Goal: Feedback & Contribution: Contribute content

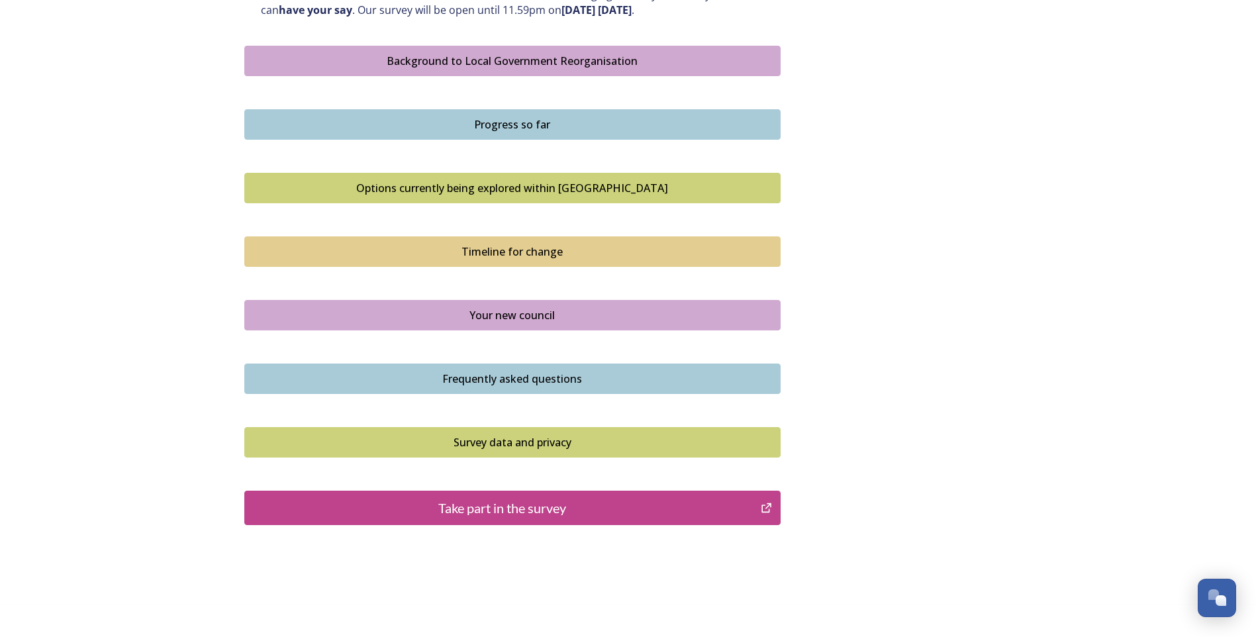
scroll to position [788, 0]
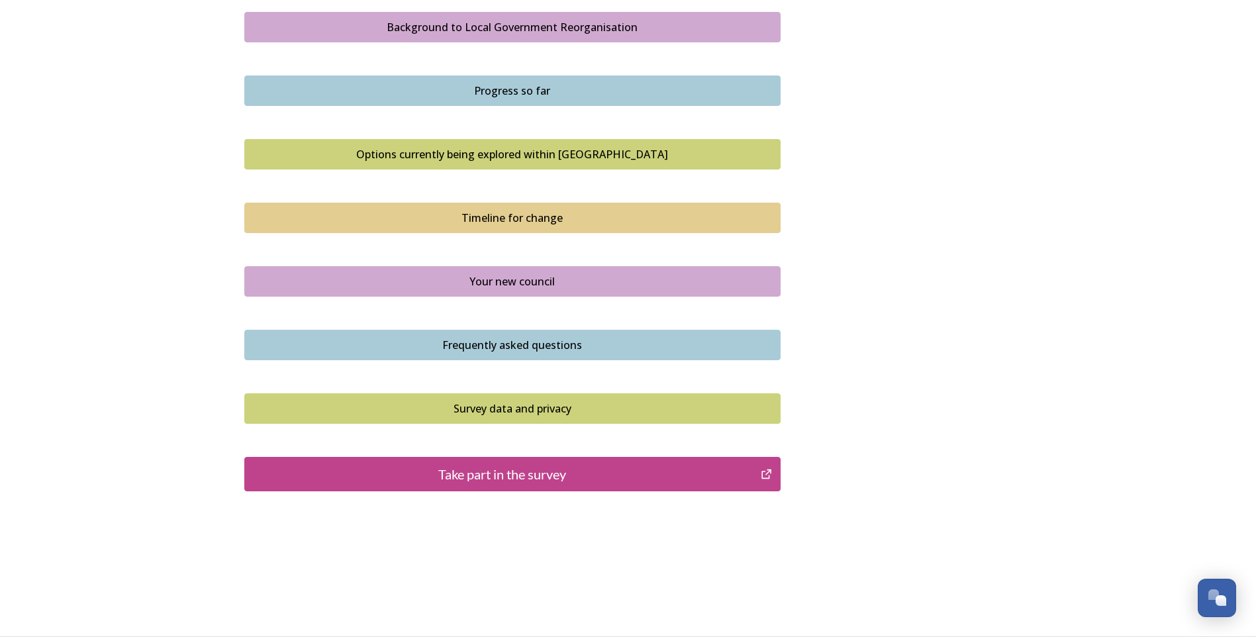
click at [329, 474] on div "Take part in the survey" at bounding box center [503, 474] width 503 height 20
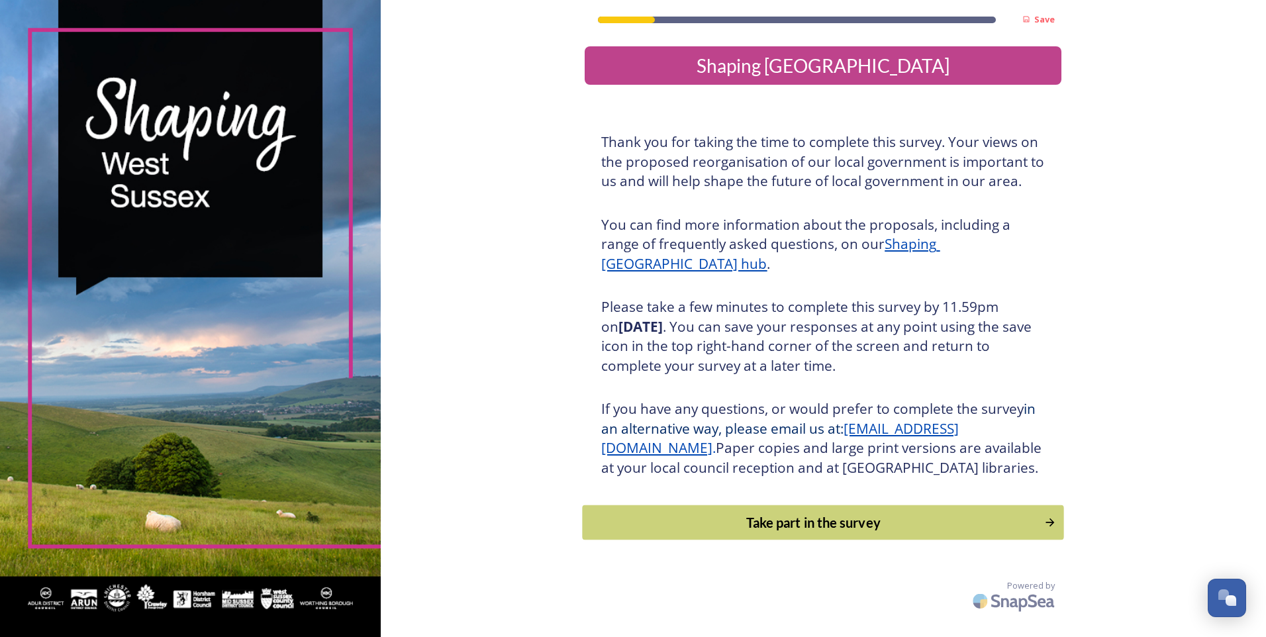
click at [801, 532] on div "Take part in the survey" at bounding box center [814, 523] width 448 height 20
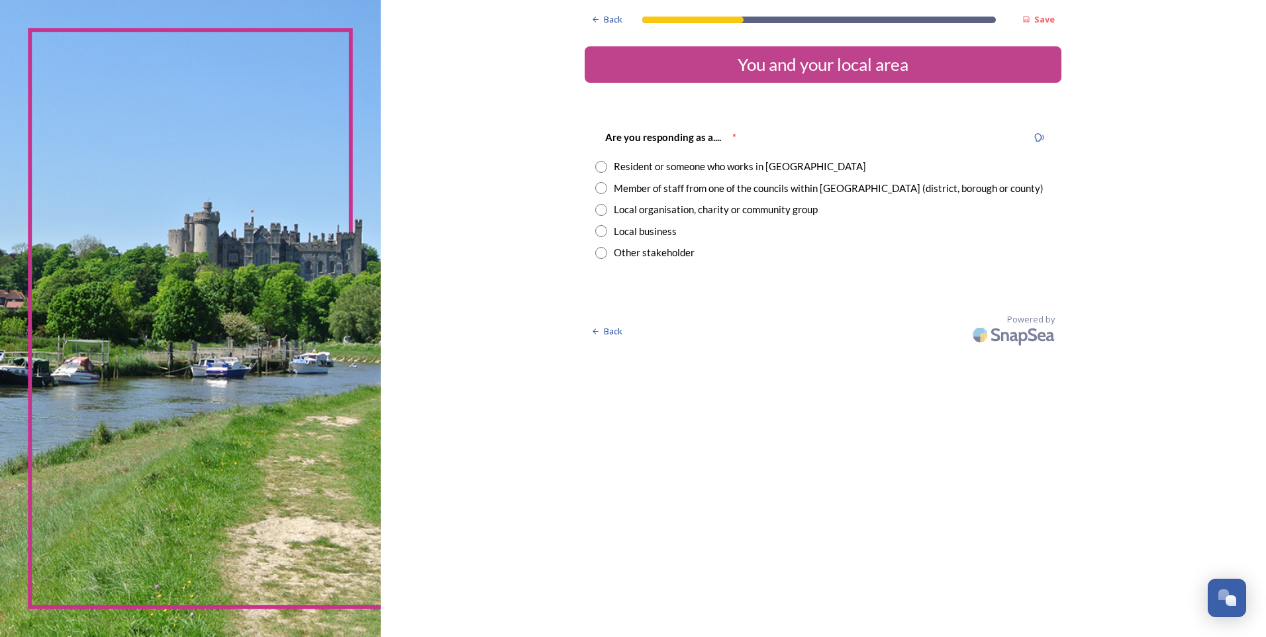
click at [601, 167] on input "radio" at bounding box center [601, 167] width 12 height 12
radio input "true"
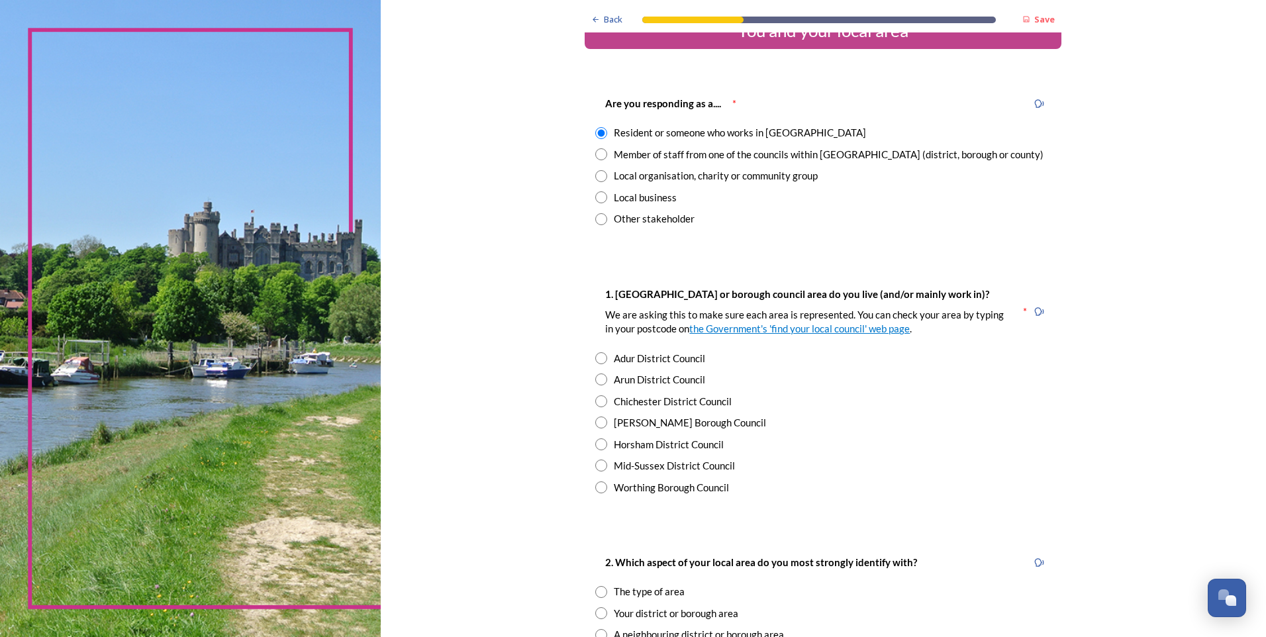
scroll to position [66, 0]
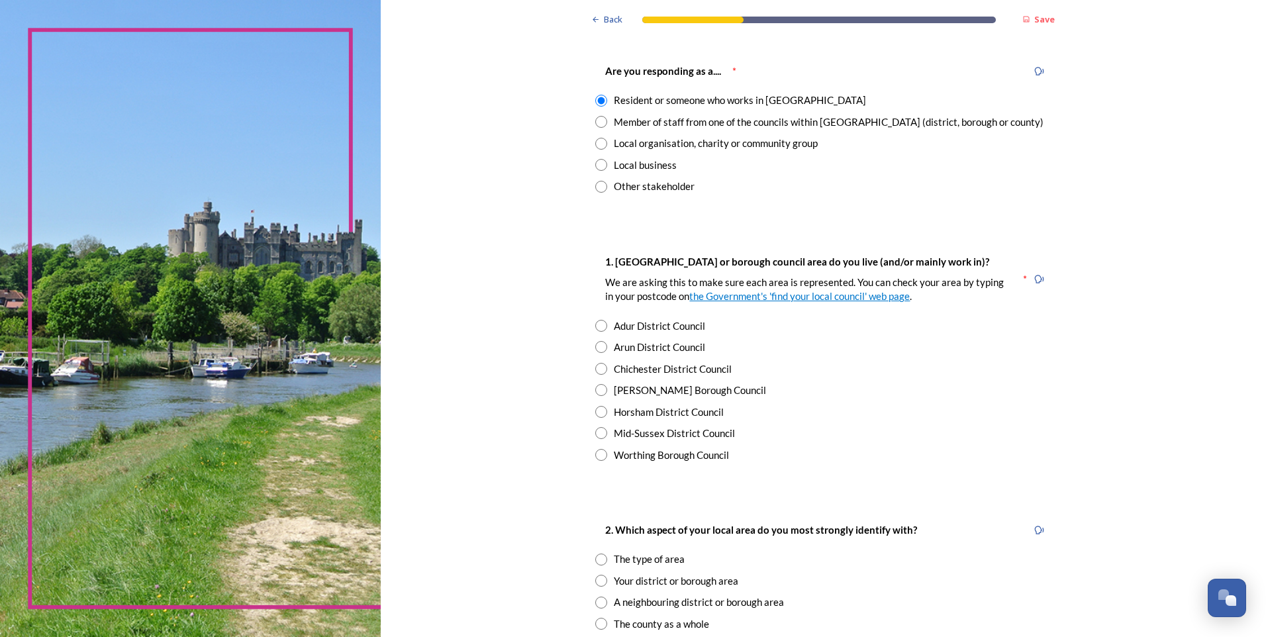
click at [595, 374] on input "radio" at bounding box center [601, 369] width 12 height 12
radio input "true"
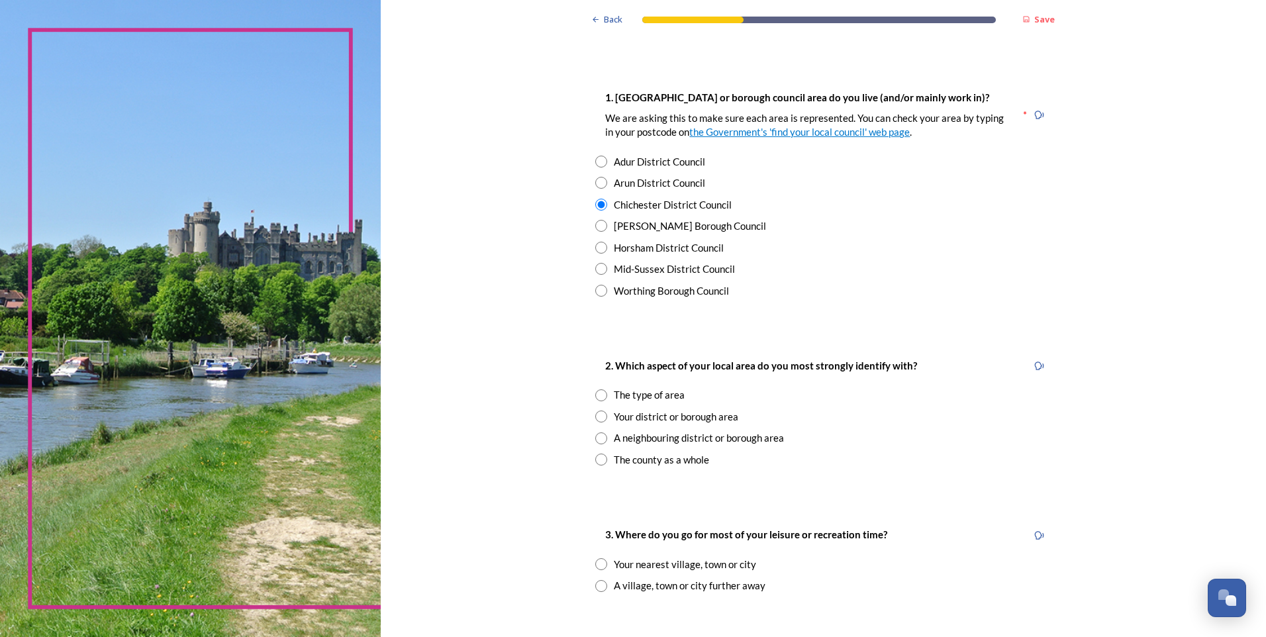
scroll to position [199, 0]
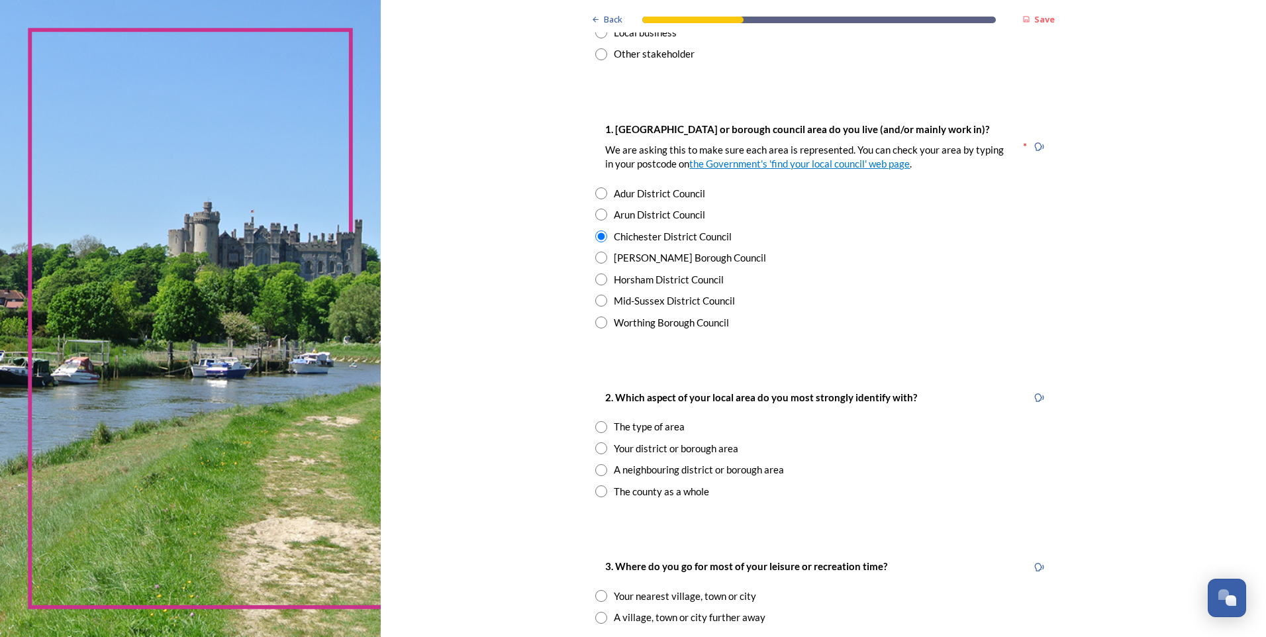
click at [601, 430] on input "radio" at bounding box center [601, 427] width 12 height 12
radio input "true"
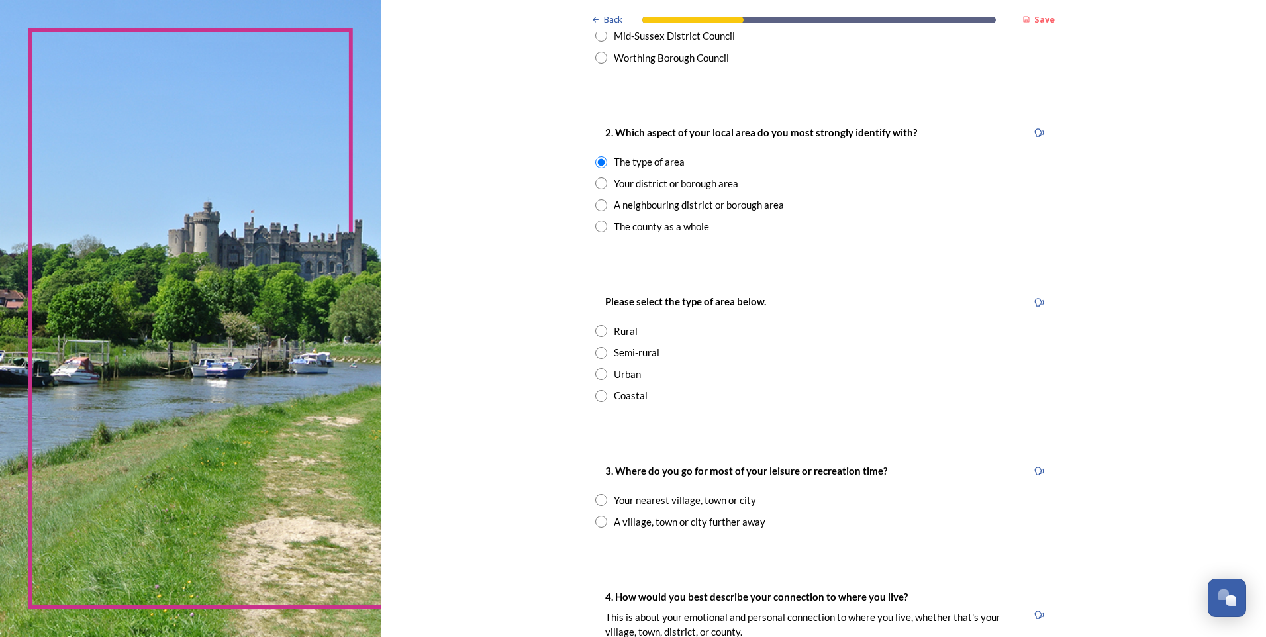
click at [602, 354] on input "radio" at bounding box center [601, 353] width 12 height 12
radio input "true"
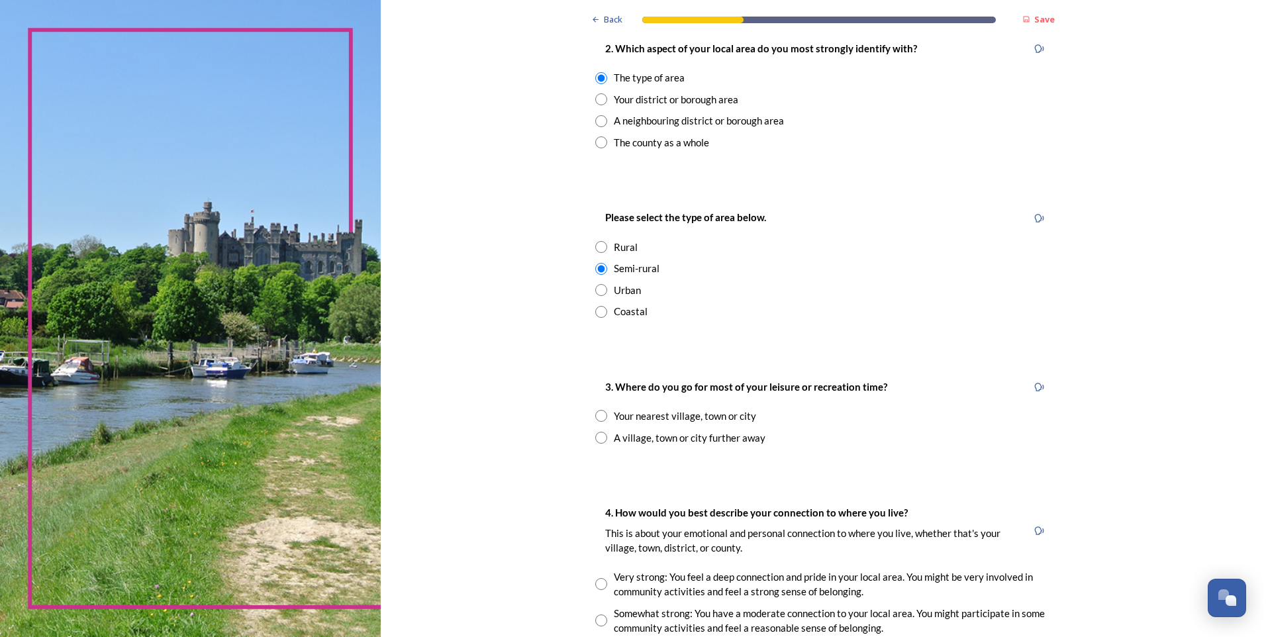
scroll to position [728, 0]
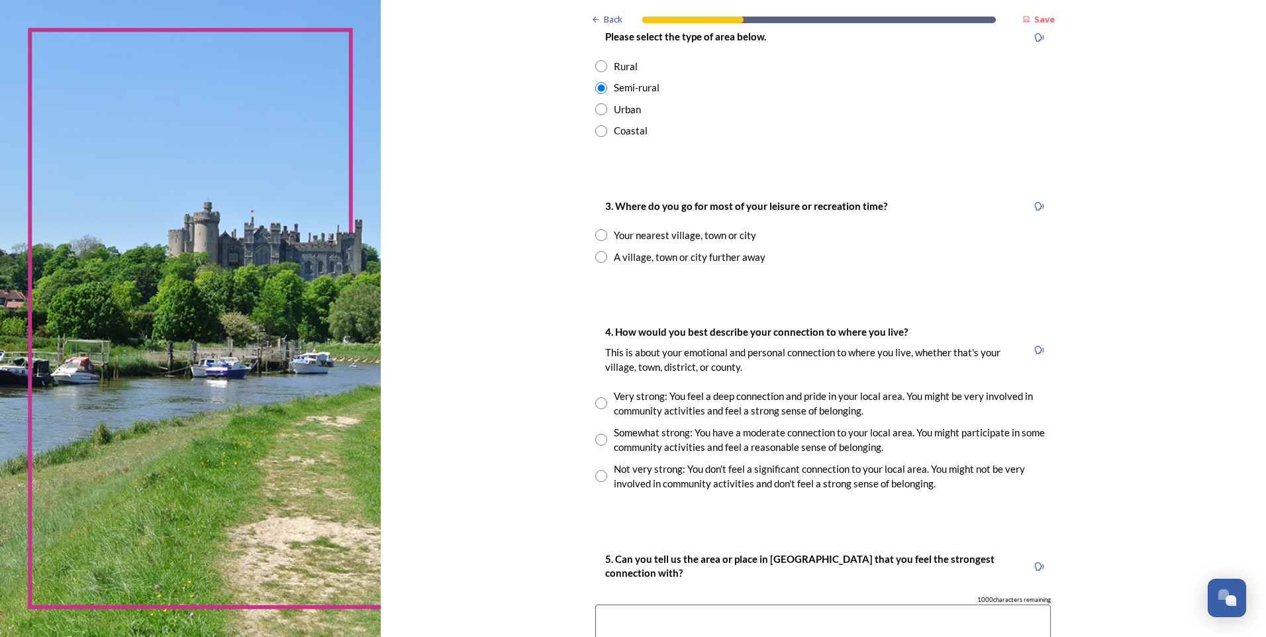
click at [596, 234] on input "radio" at bounding box center [601, 235] width 12 height 12
radio input "true"
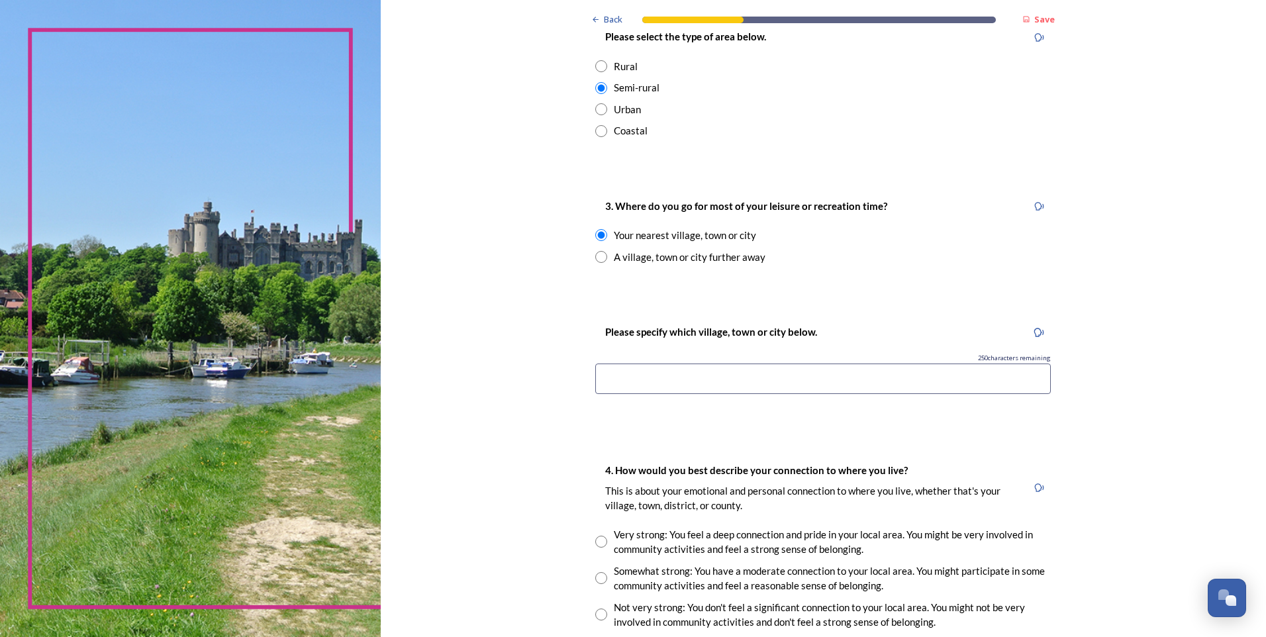
click at [632, 395] on div "Please specify which village, town or city below. 250 characters remaining" at bounding box center [823, 363] width 477 height 105
click at [636, 370] on input at bounding box center [823, 379] width 456 height 30
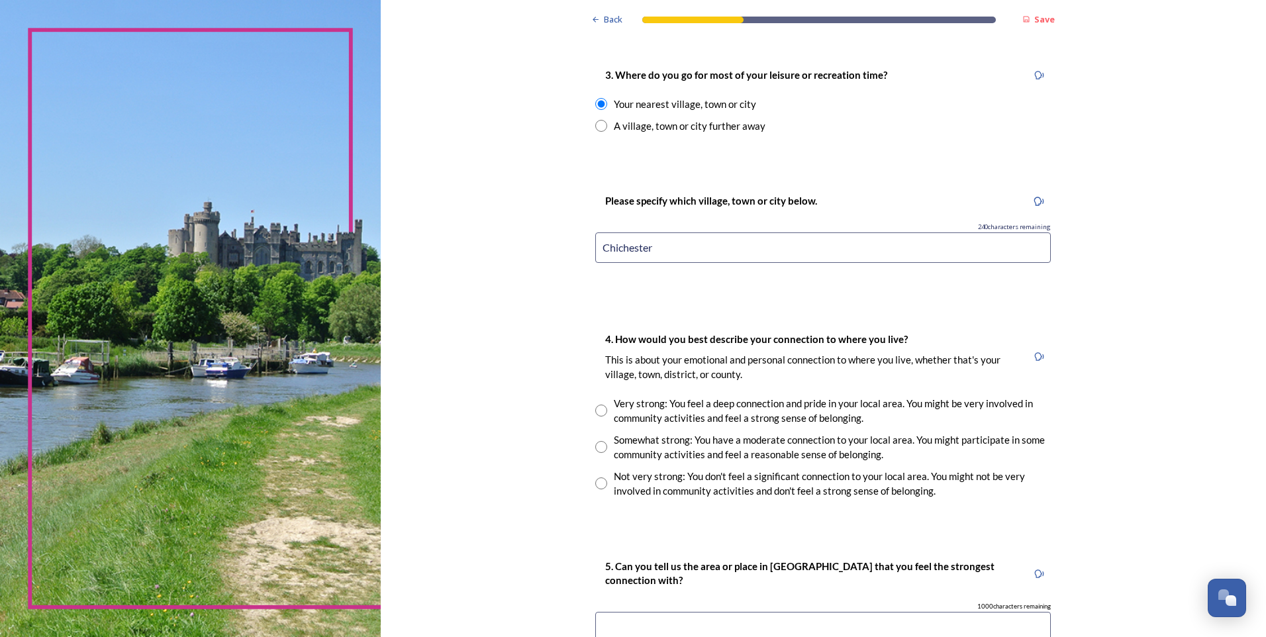
scroll to position [861, 0]
type input "Chichester"
click at [697, 414] on div "Very strong: You feel a deep connection and pride in your local area. You might…" at bounding box center [832, 410] width 437 height 30
radio input "true"
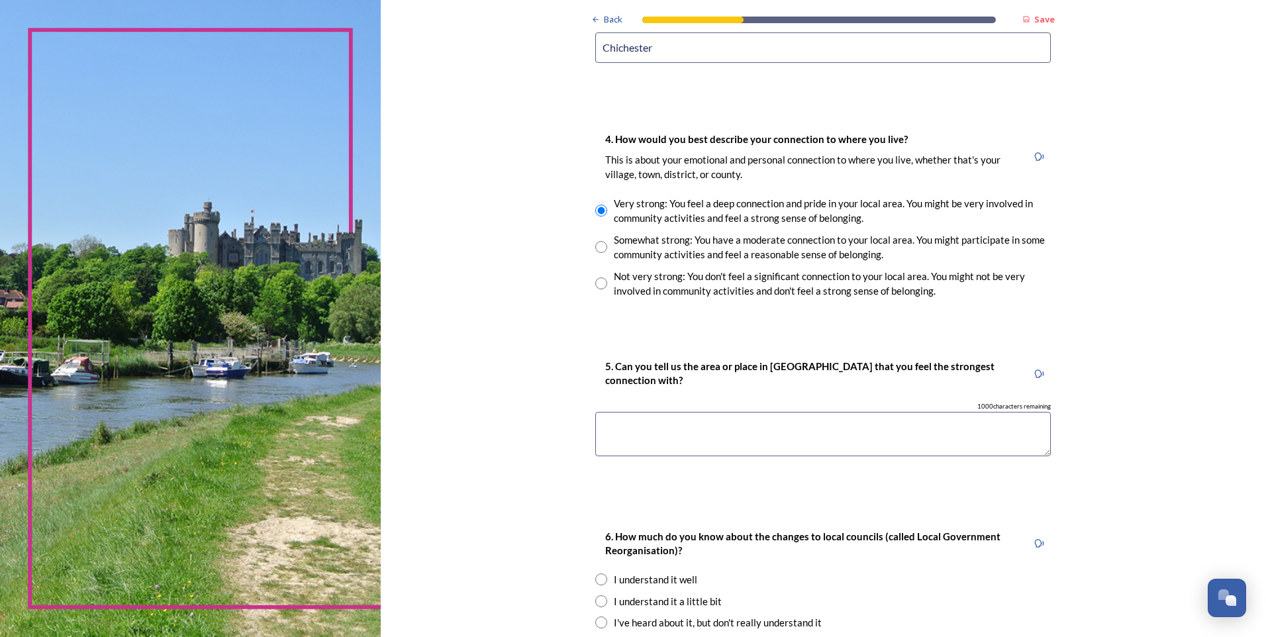
click at [662, 436] on textarea at bounding box center [823, 434] width 456 height 44
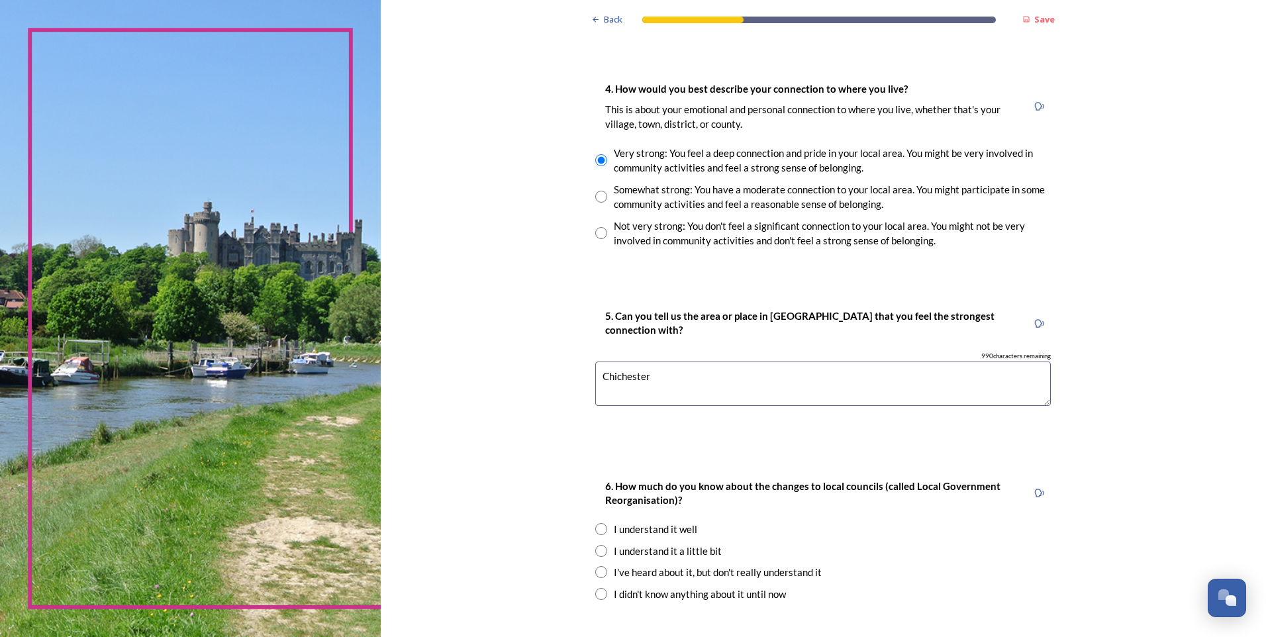
scroll to position [1230, 0]
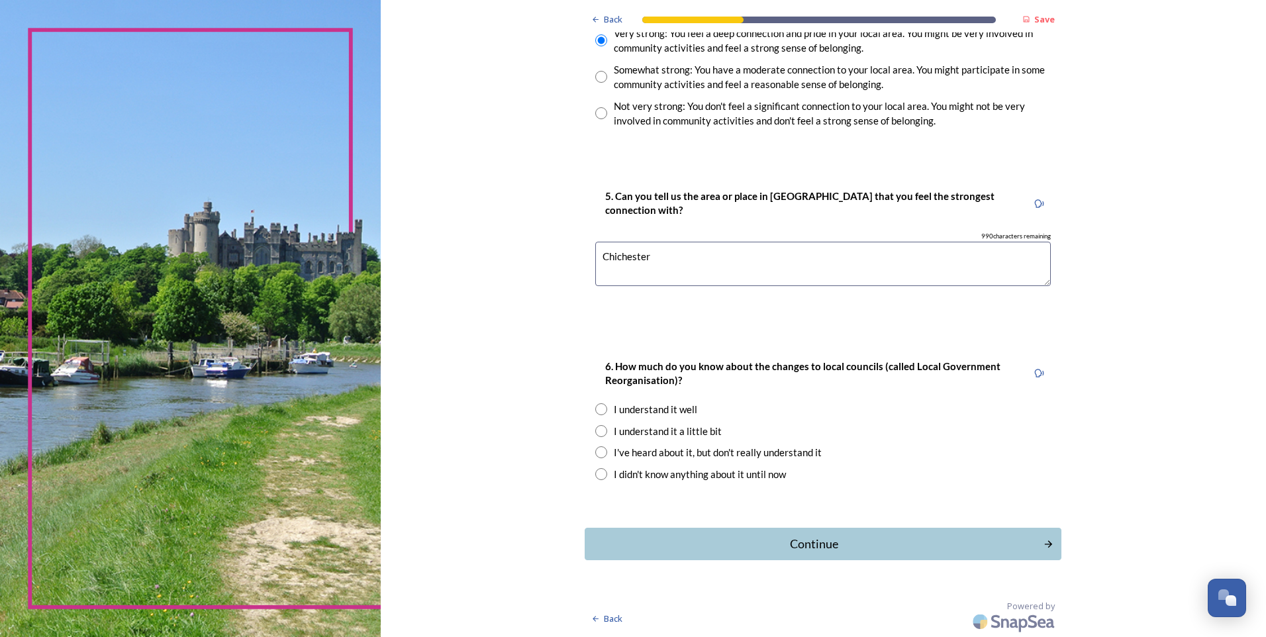
type textarea "Chichester"
click at [671, 479] on div "I didn't know anything about it until now" at bounding box center [700, 474] width 172 height 15
radio input "true"
click at [650, 452] on div "I've heard about it, but don't really understand it" at bounding box center [718, 452] width 208 height 15
radio input "true"
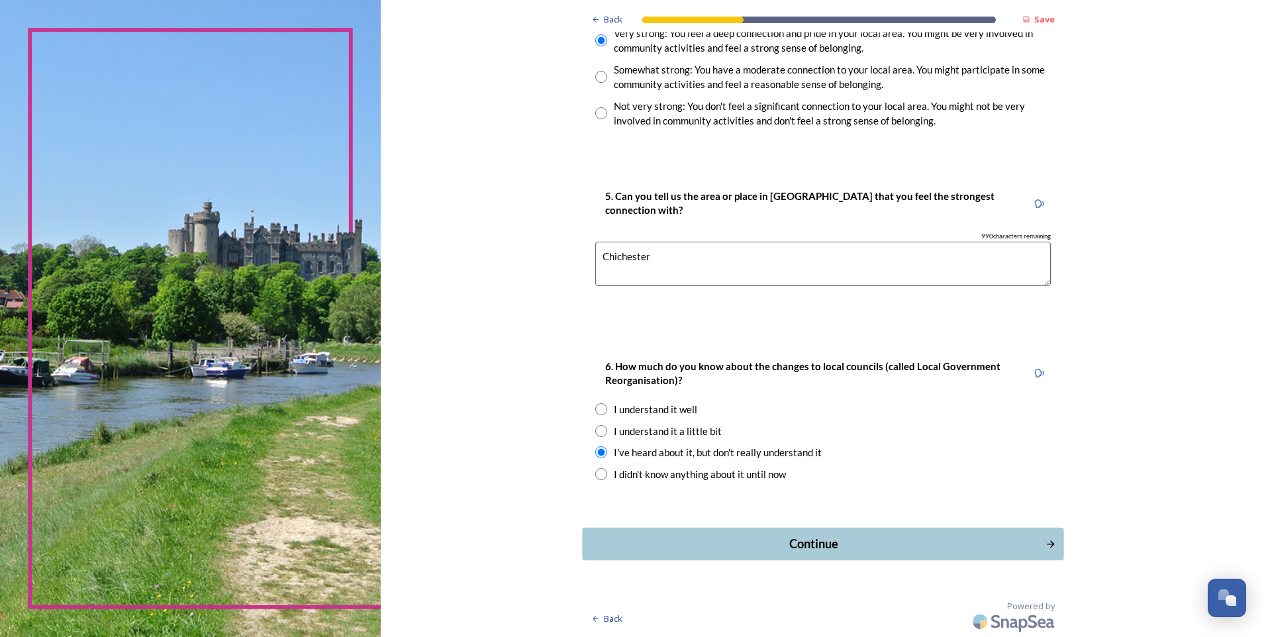
click at [787, 549] on div "Continue" at bounding box center [814, 544] width 448 height 18
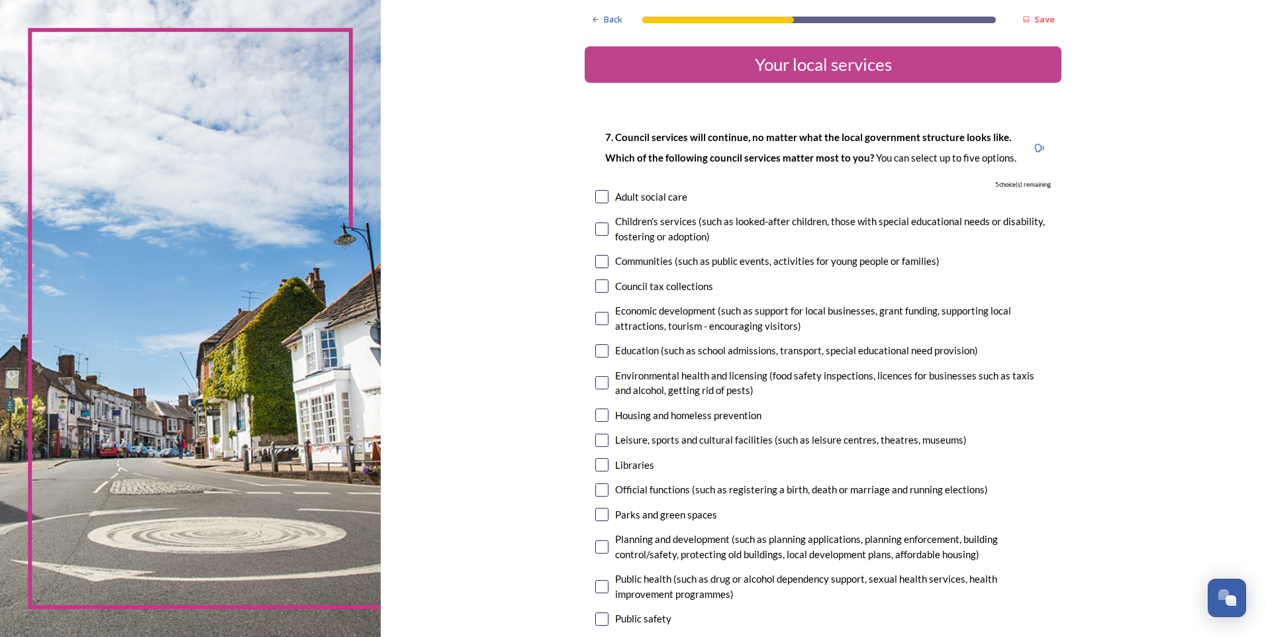
click at [633, 195] on div "Adult social care" at bounding box center [651, 196] width 72 height 15
checkbox input "true"
click at [599, 260] on input "checkbox" at bounding box center [601, 261] width 13 height 13
checkbox input "true"
click at [773, 321] on div "Economic development (such as support for local businesses, grant funding, supp…" at bounding box center [833, 318] width 436 height 30
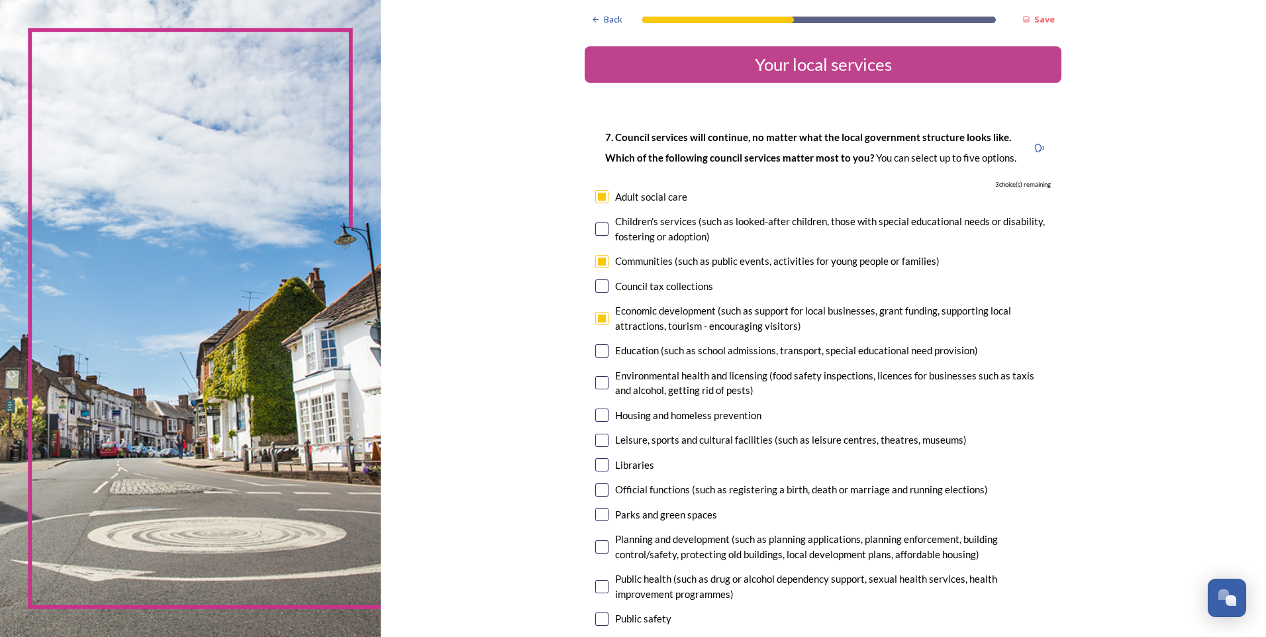
checkbox input "true"
click at [600, 379] on input "checkbox" at bounding box center [601, 382] width 13 height 13
checkbox input "true"
click at [598, 411] on input "checkbox" at bounding box center [601, 415] width 13 height 13
checkbox input "true"
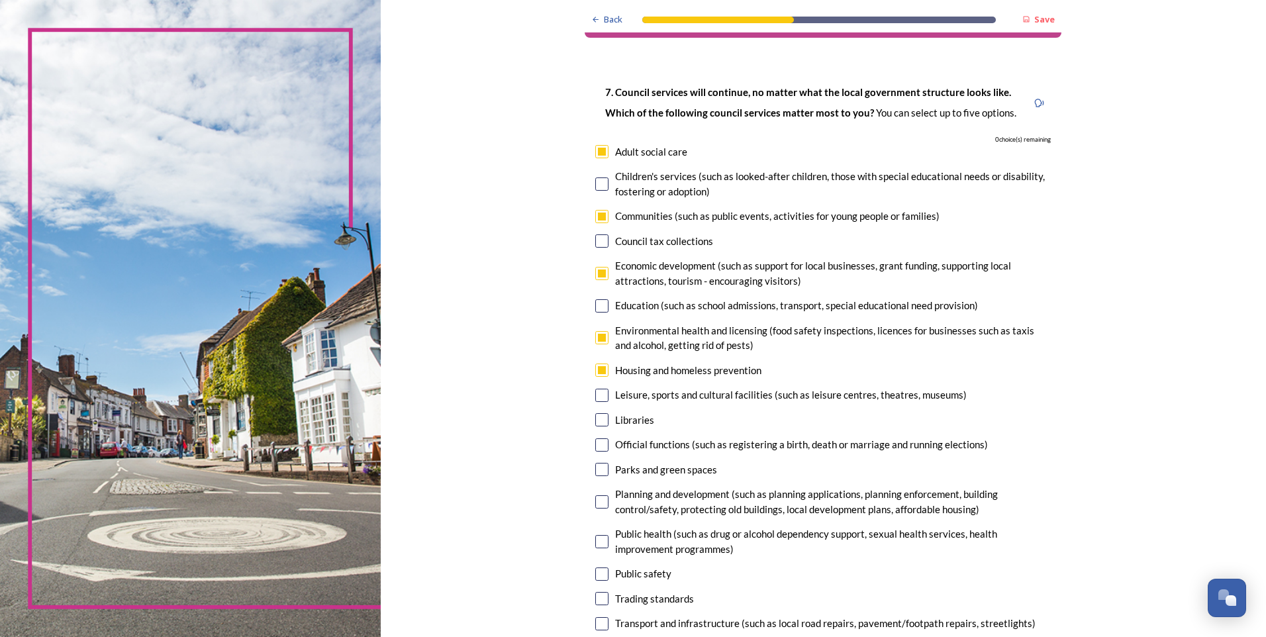
scroll to position [66, 0]
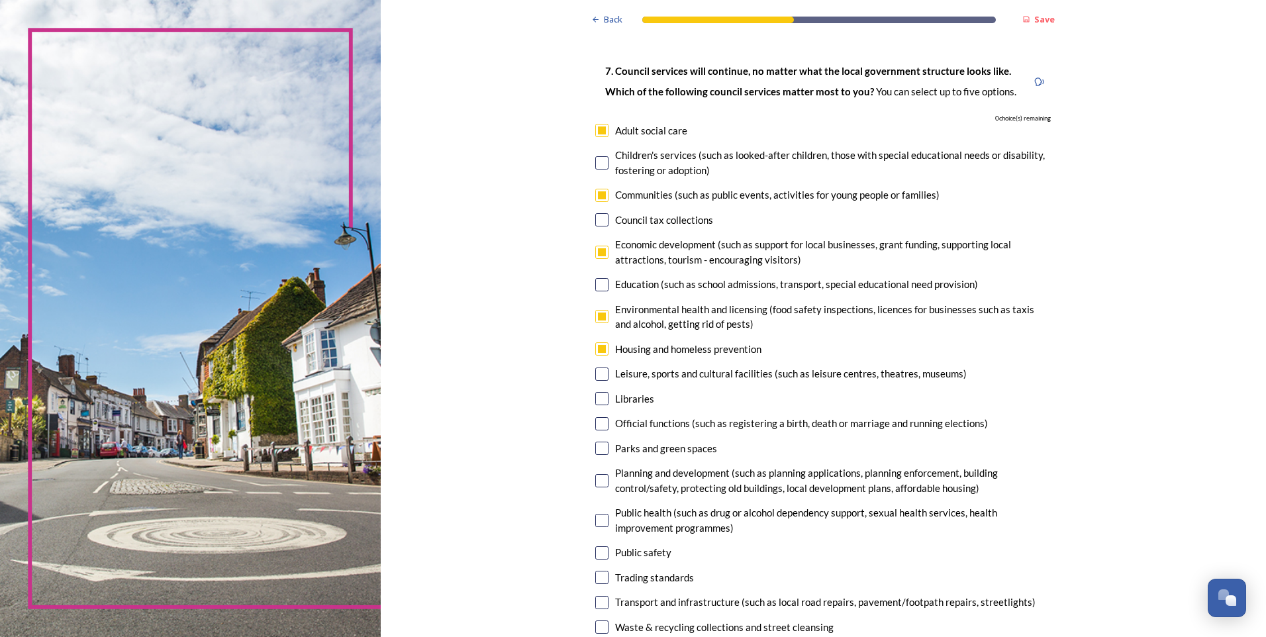
click at [603, 448] on input "checkbox" at bounding box center [601, 448] width 13 height 13
click at [595, 451] on input "checkbox" at bounding box center [601, 448] width 13 height 13
click at [595, 450] on input "checkbox" at bounding box center [601, 448] width 13 height 13
click at [595, 452] on input "checkbox" at bounding box center [601, 448] width 13 height 13
checkbox input "false"
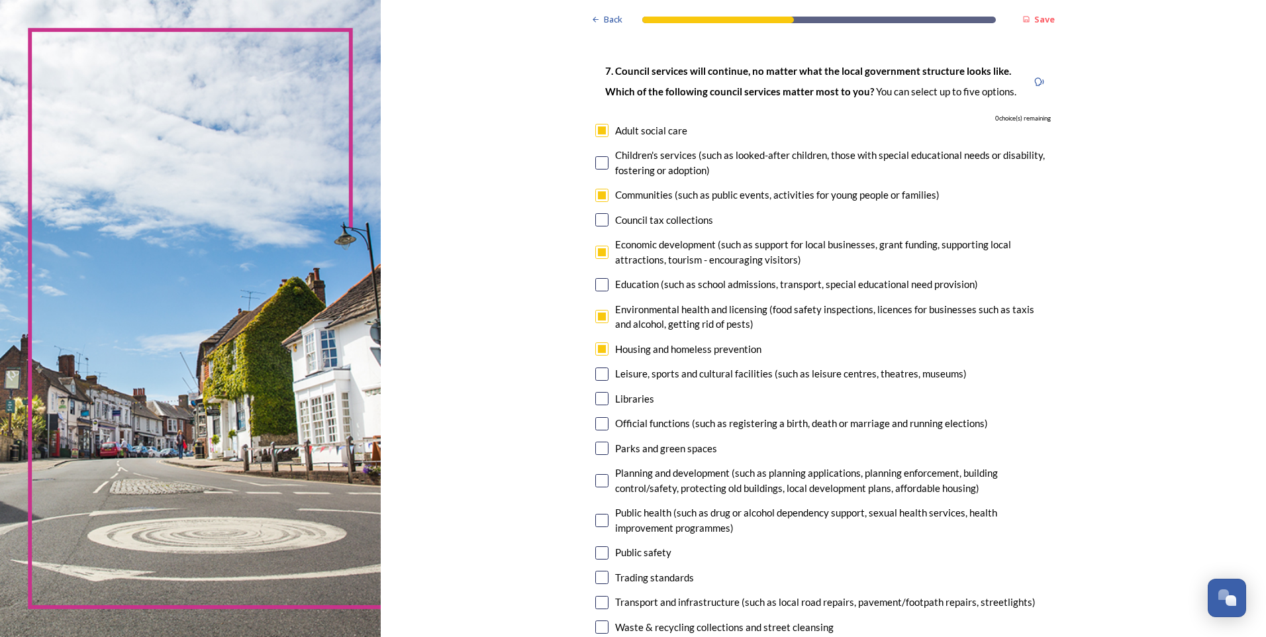
scroll to position [132, 0]
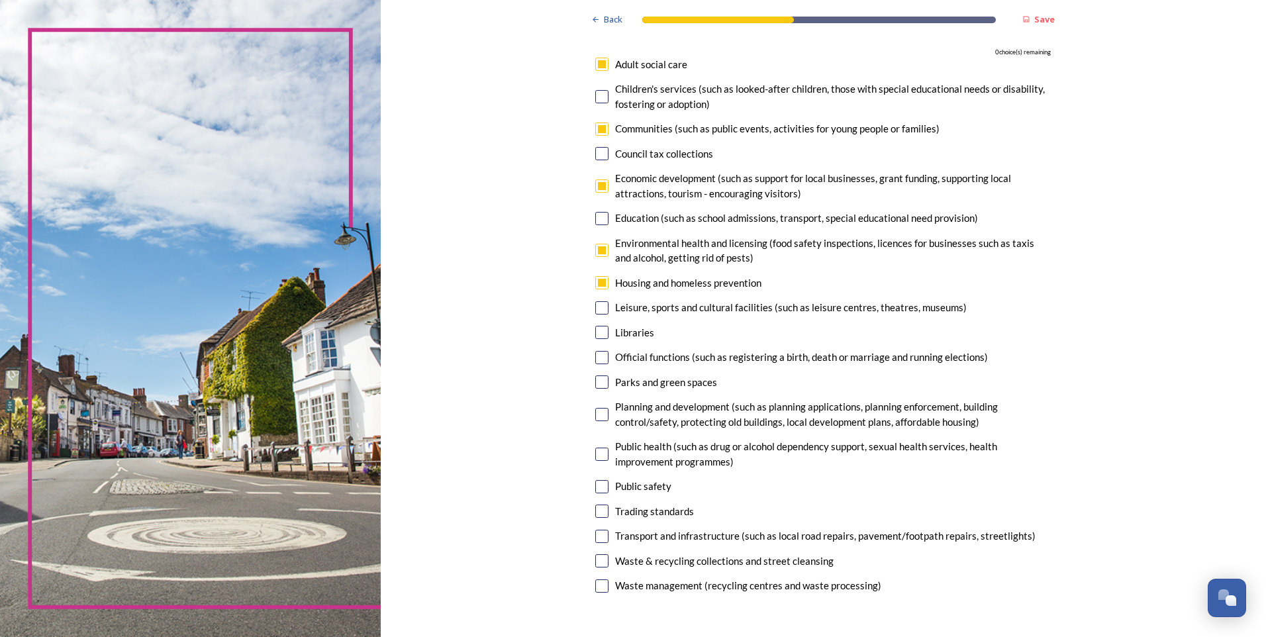
click at [601, 251] on input "checkbox" at bounding box center [601, 250] width 13 height 13
checkbox input "false"
click at [595, 454] on input "checkbox" at bounding box center [601, 454] width 13 height 13
checkbox input "true"
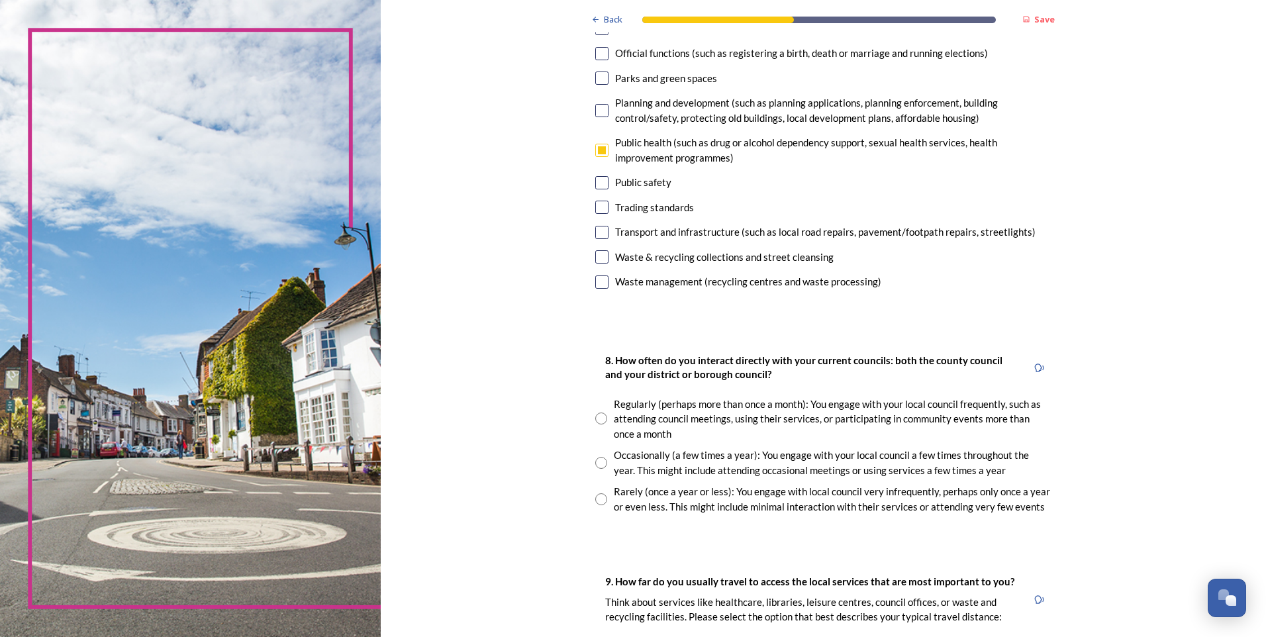
scroll to position [397, 0]
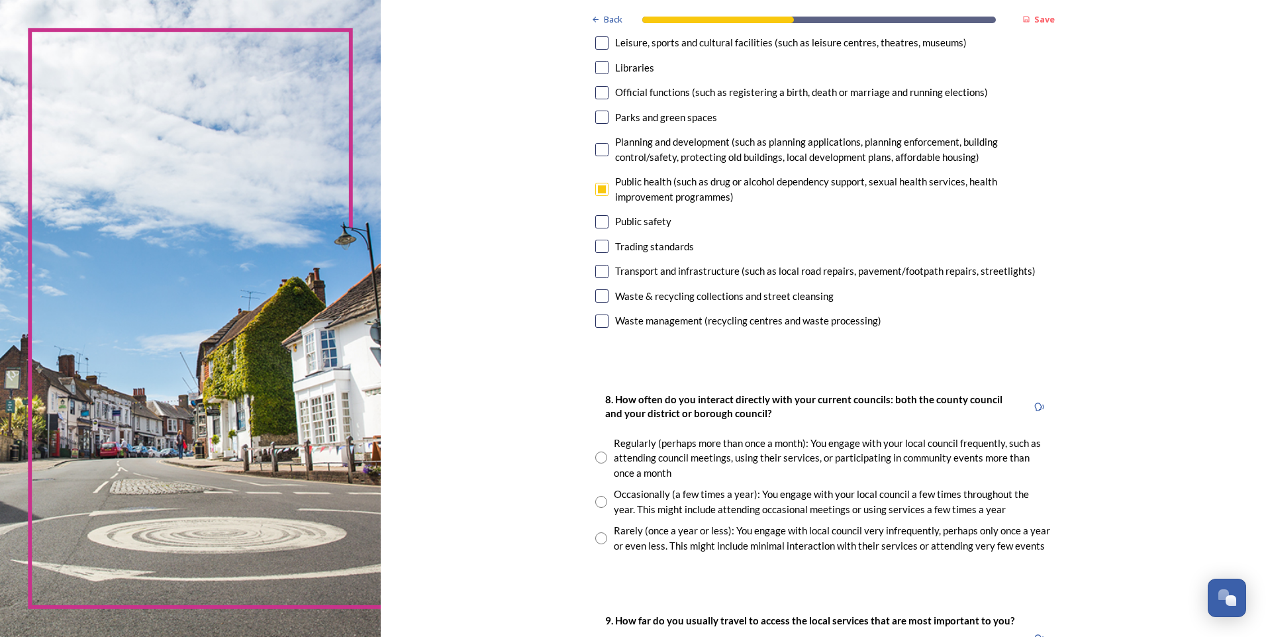
click at [606, 499] on div "Occasionally (a few times a year): You engage with your local council a few tim…" at bounding box center [823, 502] width 456 height 30
radio input "true"
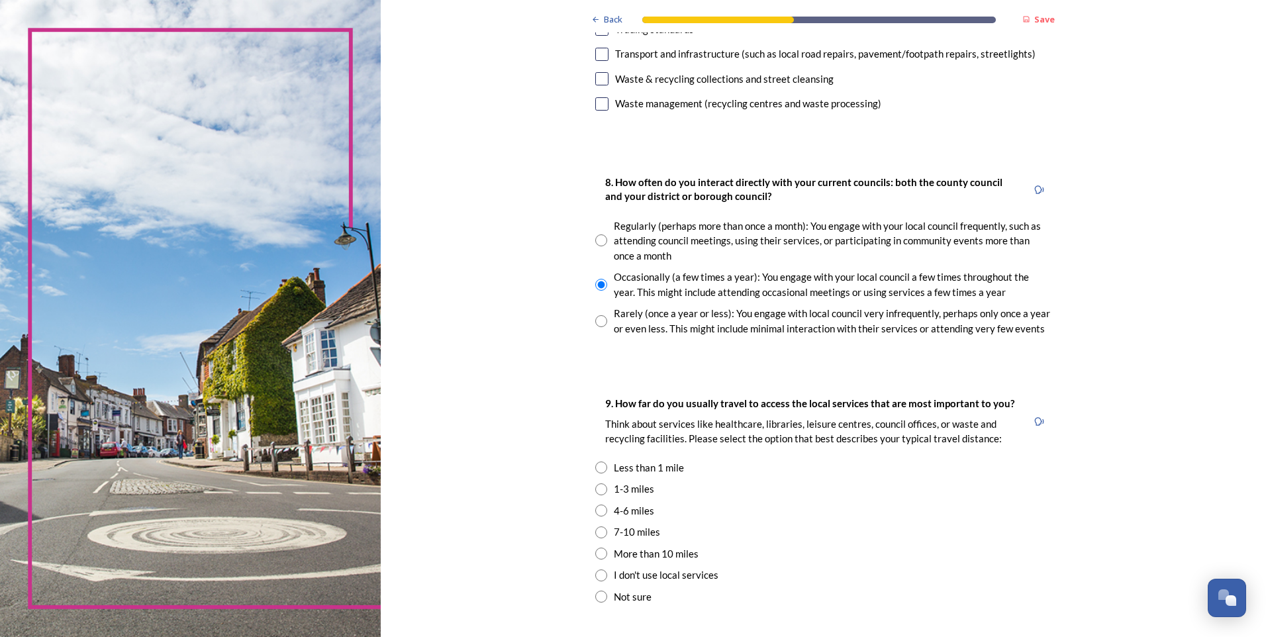
scroll to position [596, 0]
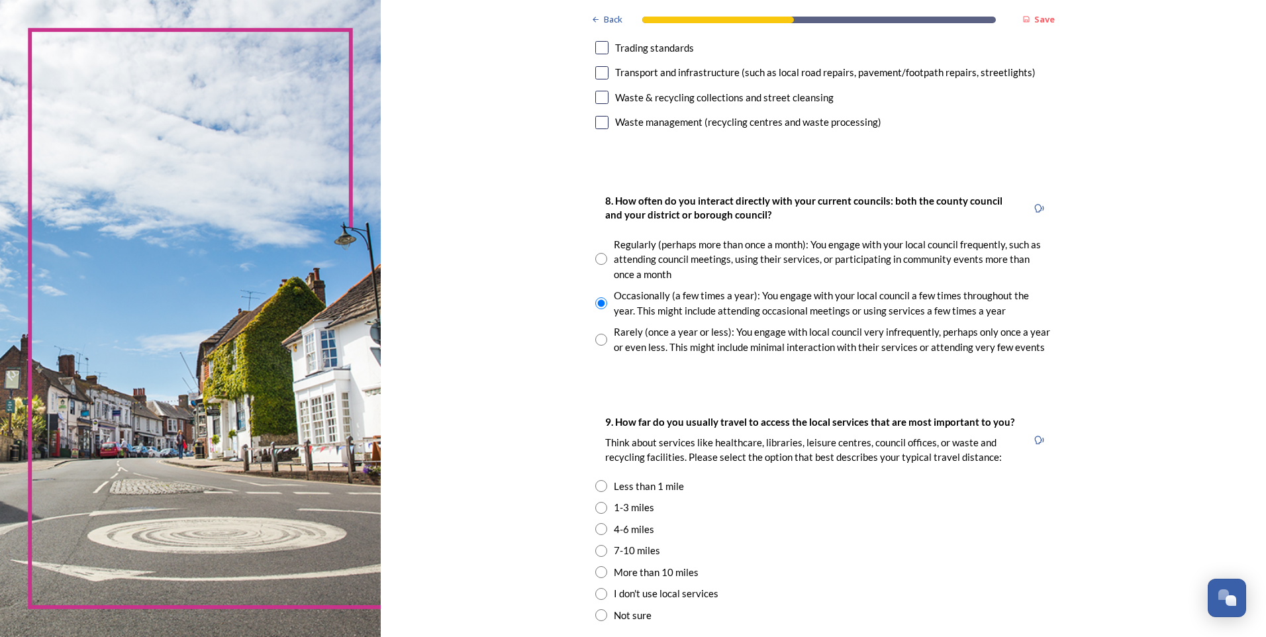
click at [597, 531] on input "radio" at bounding box center [601, 529] width 12 height 12
radio input "true"
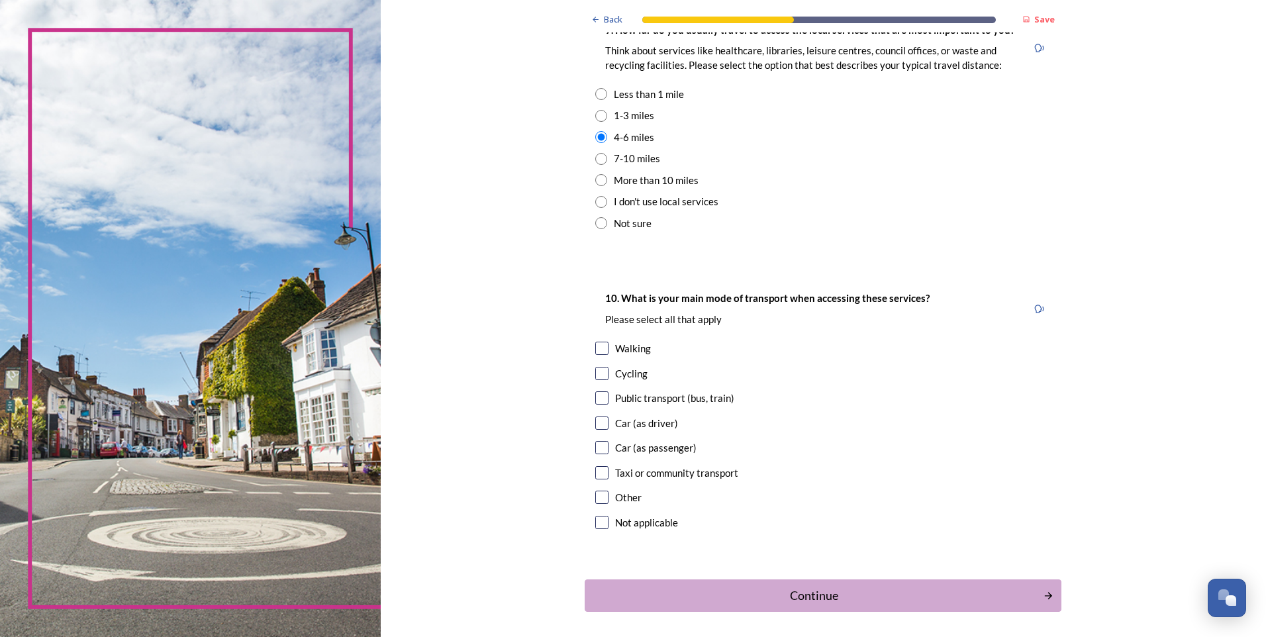
scroll to position [993, 0]
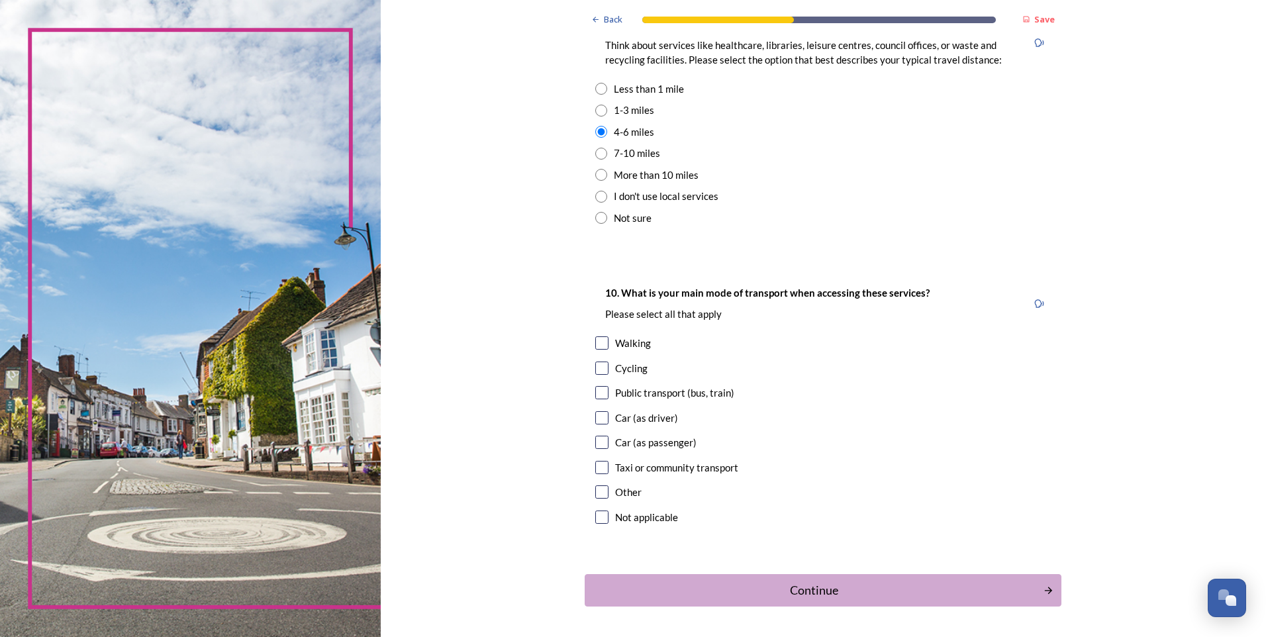
click at [595, 417] on input "checkbox" at bounding box center [601, 417] width 13 height 13
checkbox input "true"
click at [834, 593] on div "Continue" at bounding box center [814, 590] width 444 height 18
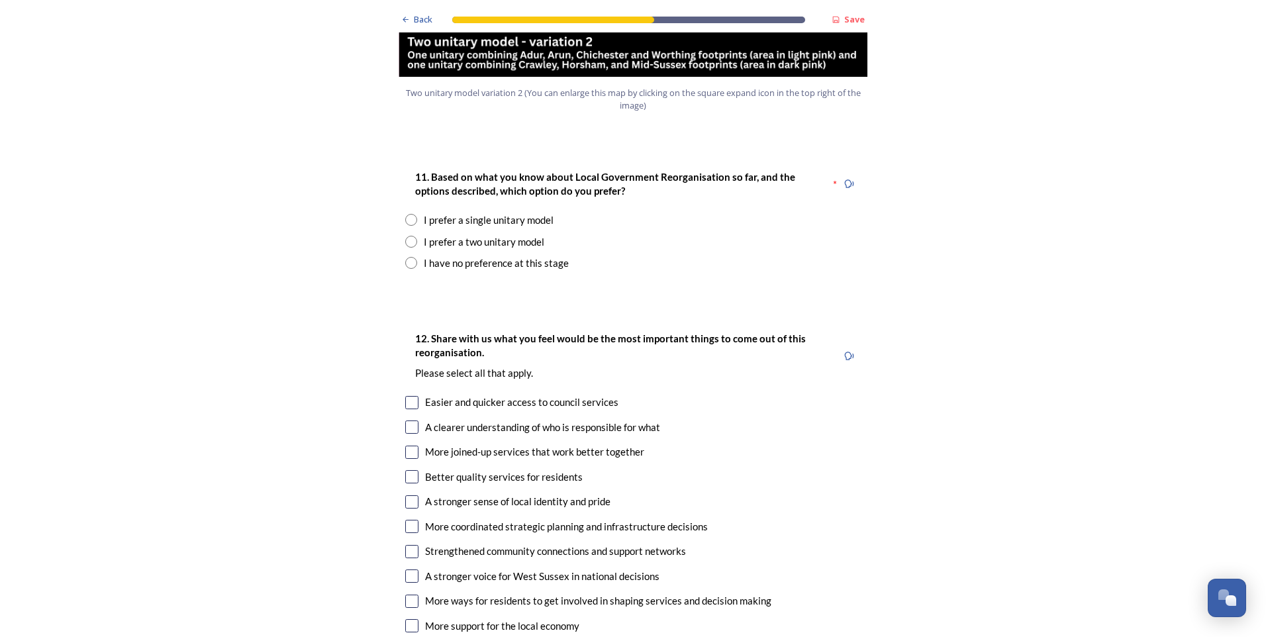
scroll to position [1722, 0]
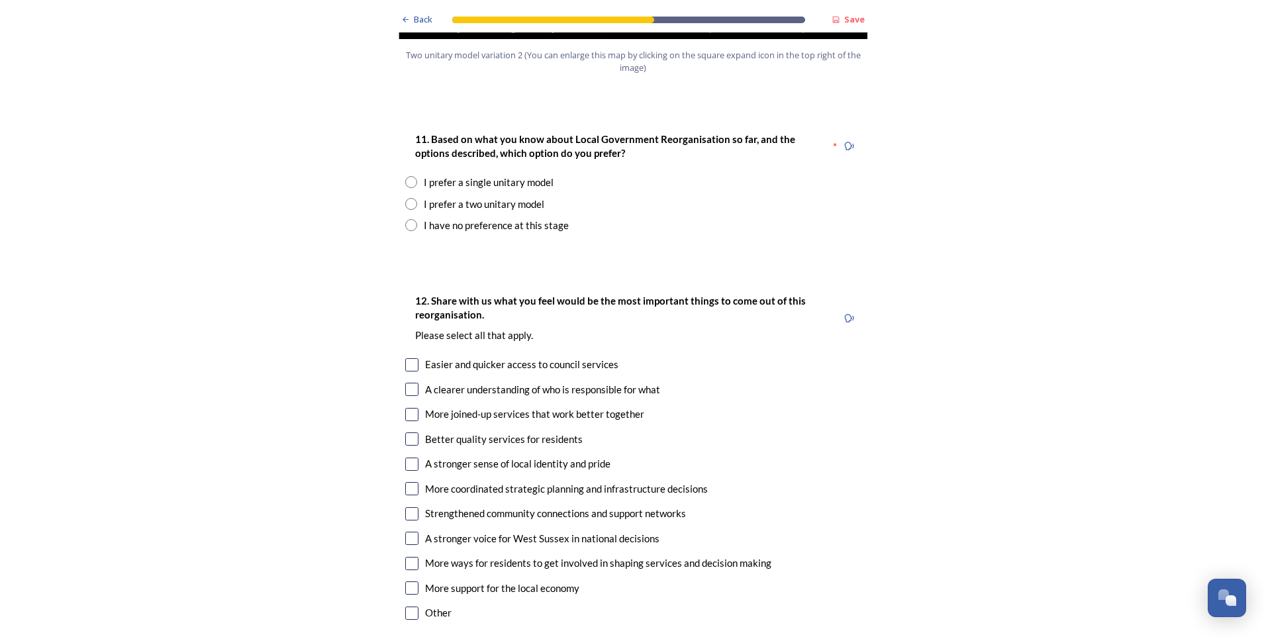
click at [412, 176] on input "radio" at bounding box center [411, 182] width 12 height 12
radio input "true"
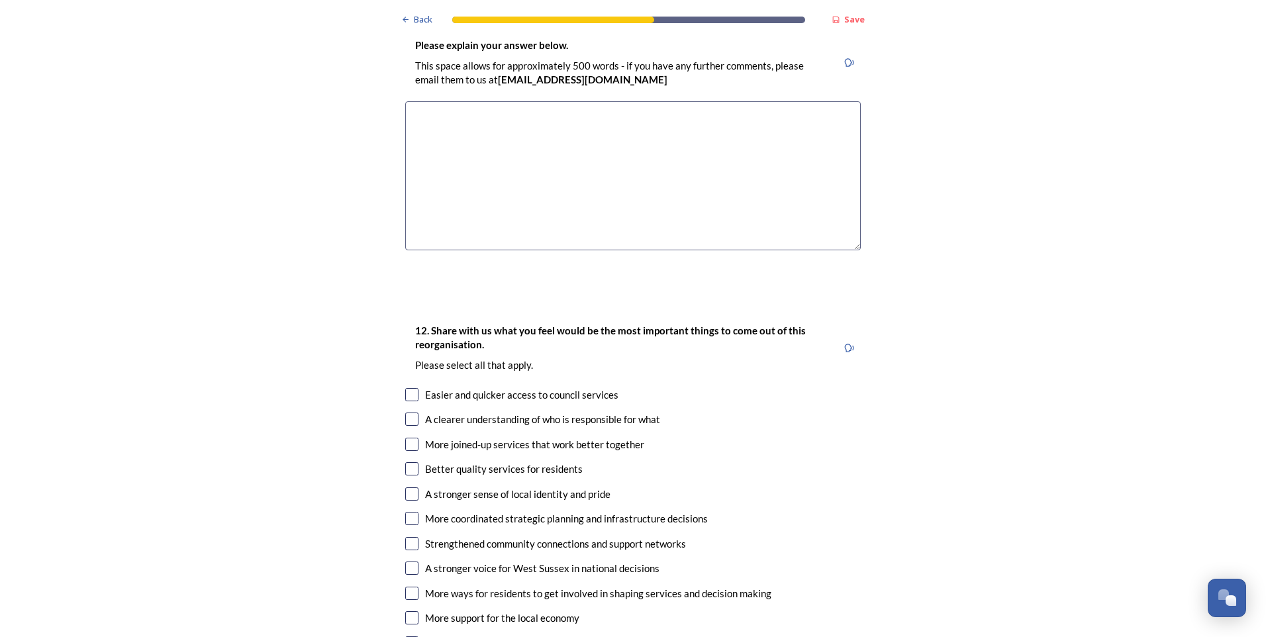
scroll to position [1987, 0]
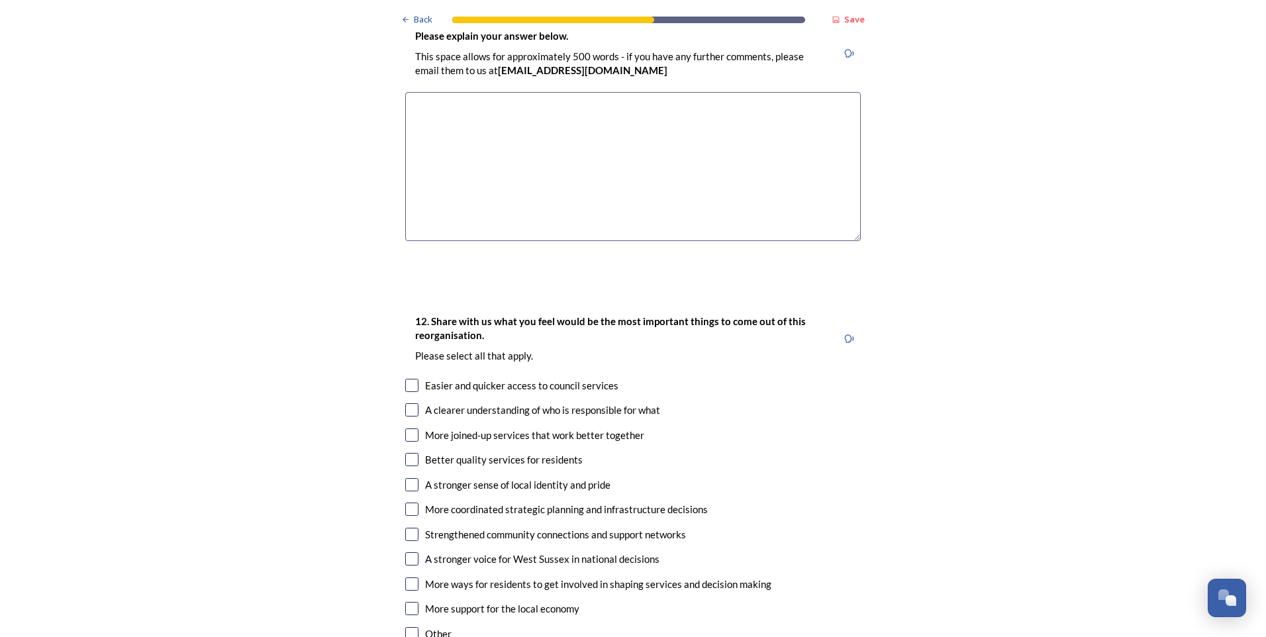
click at [654, 167] on textarea at bounding box center [633, 166] width 456 height 149
type textarea "Funding would still need to be suited to the different demographics and needs o…"
click at [409, 403] on input "checkbox" at bounding box center [411, 409] width 13 height 13
checkbox input "true"
click at [405, 428] on input "checkbox" at bounding box center [411, 434] width 13 height 13
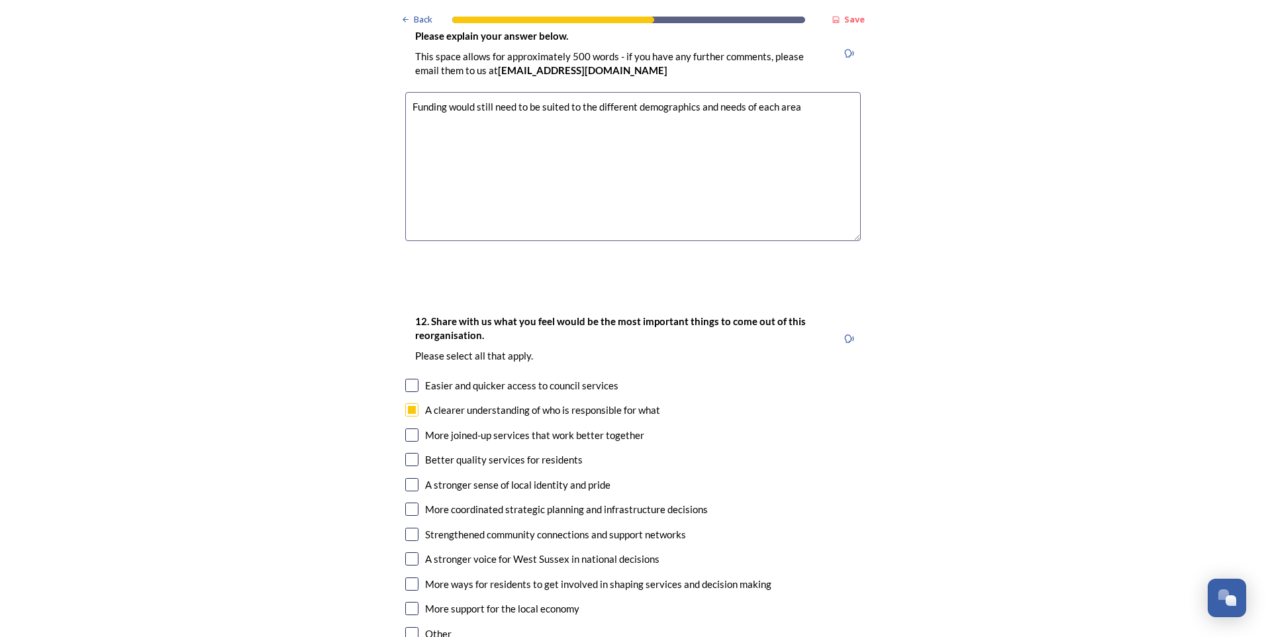
checkbox input "true"
click at [408, 453] on input "checkbox" at bounding box center [411, 459] width 13 height 13
checkbox input "true"
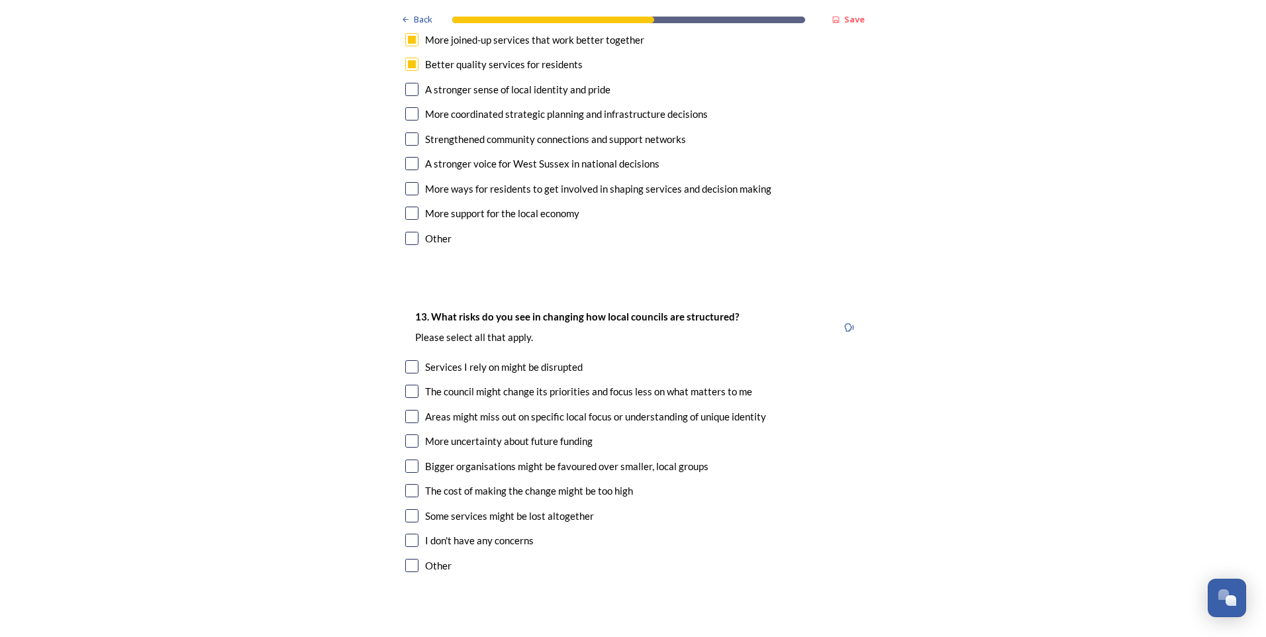
scroll to position [2384, 0]
click at [407, 105] on input "checkbox" at bounding box center [411, 111] width 13 height 13
checkbox input "true"
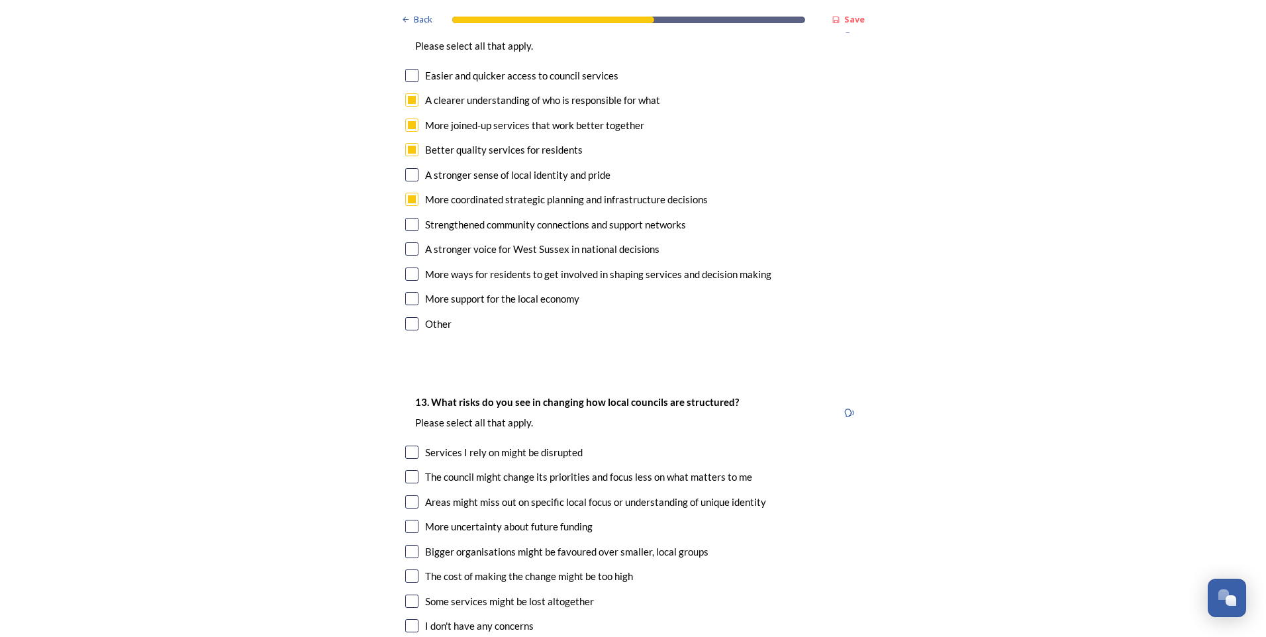
scroll to position [2119, 0]
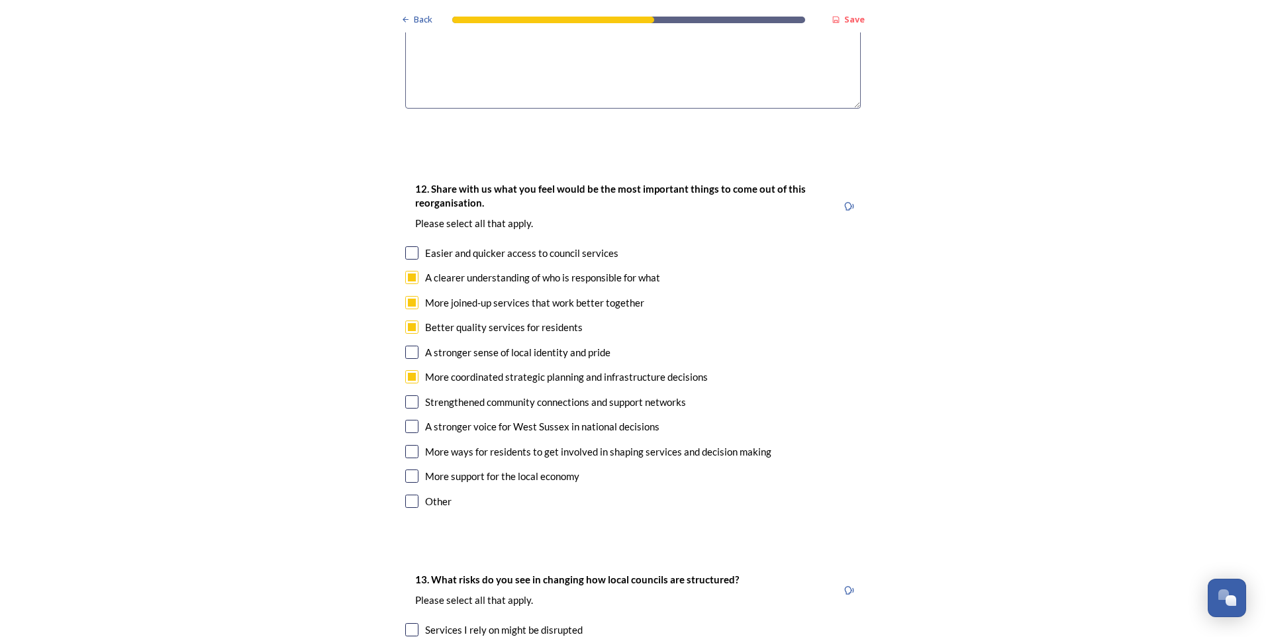
click at [405, 395] on input "checkbox" at bounding box center [411, 401] width 13 height 13
checkbox input "true"
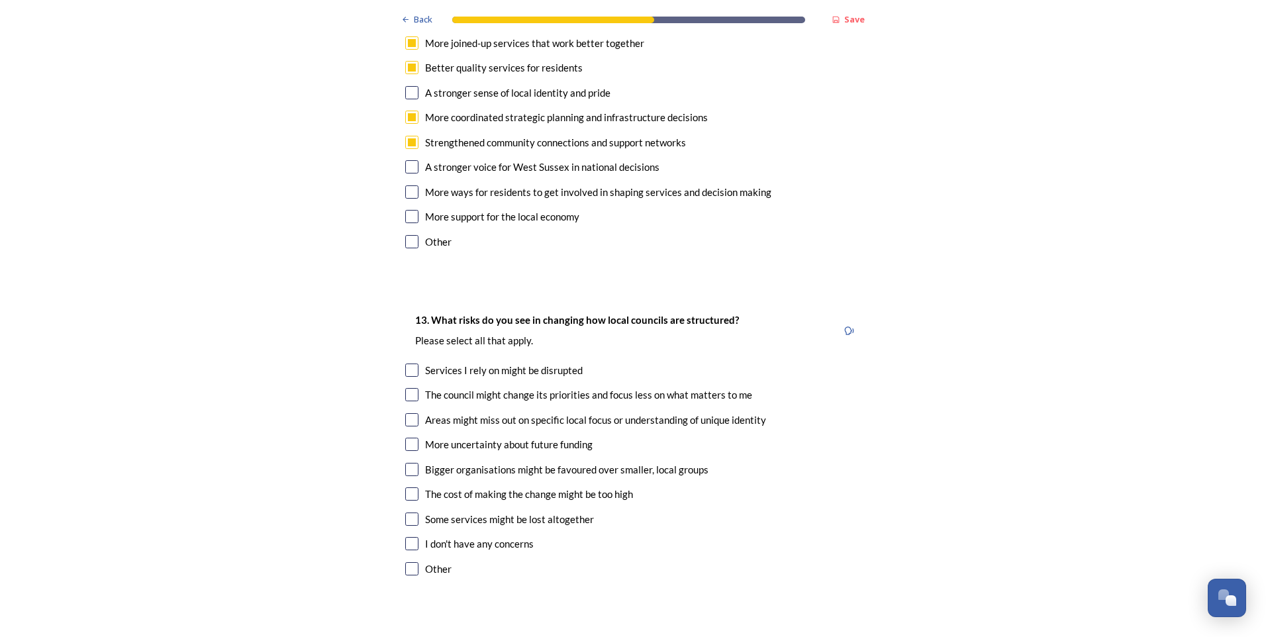
scroll to position [2384, 0]
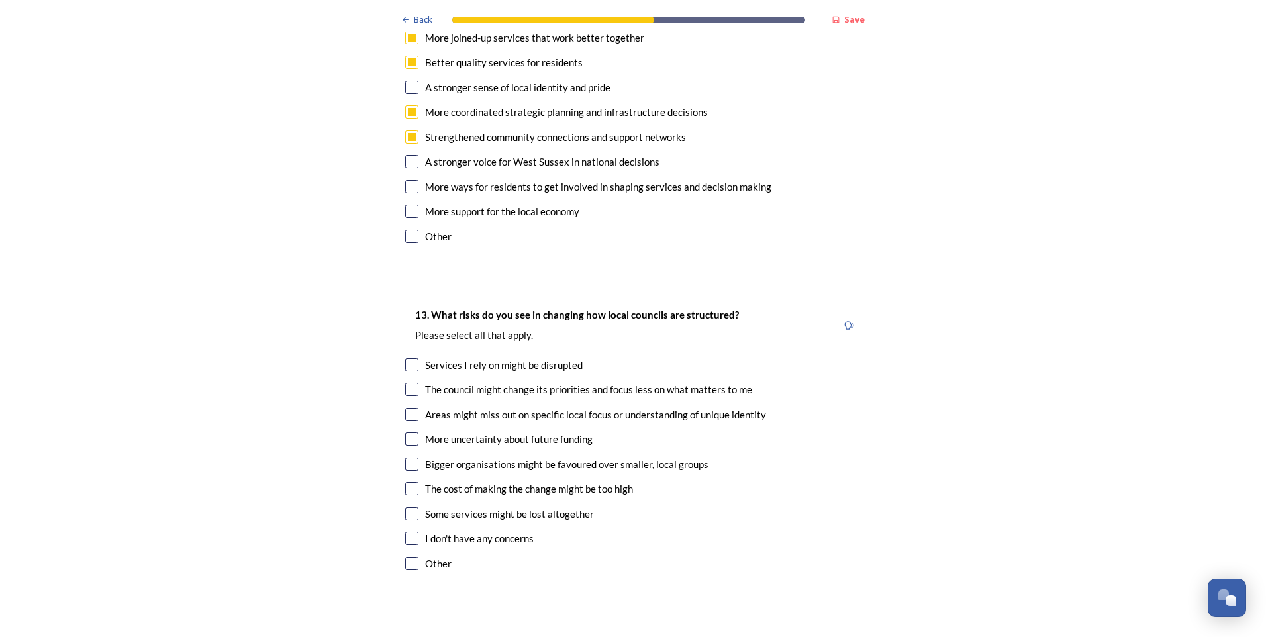
click at [411, 155] on input "checkbox" at bounding box center [411, 161] width 13 height 13
checkbox input "true"
click at [407, 507] on input "checkbox" at bounding box center [411, 513] width 13 height 13
checkbox input "false"
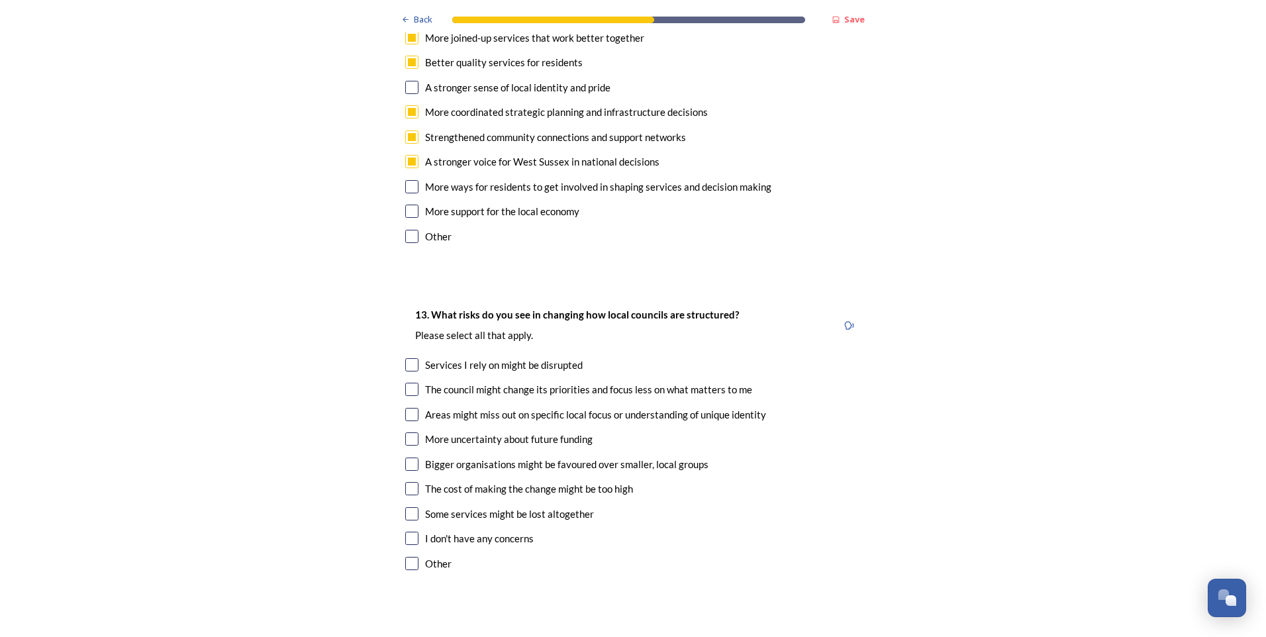
click at [405, 432] on input "checkbox" at bounding box center [411, 438] width 13 height 13
checkbox input "true"
click at [406, 458] on input "checkbox" at bounding box center [411, 464] width 13 height 13
checkbox input "true"
click at [405, 383] on input "checkbox" at bounding box center [411, 389] width 13 height 13
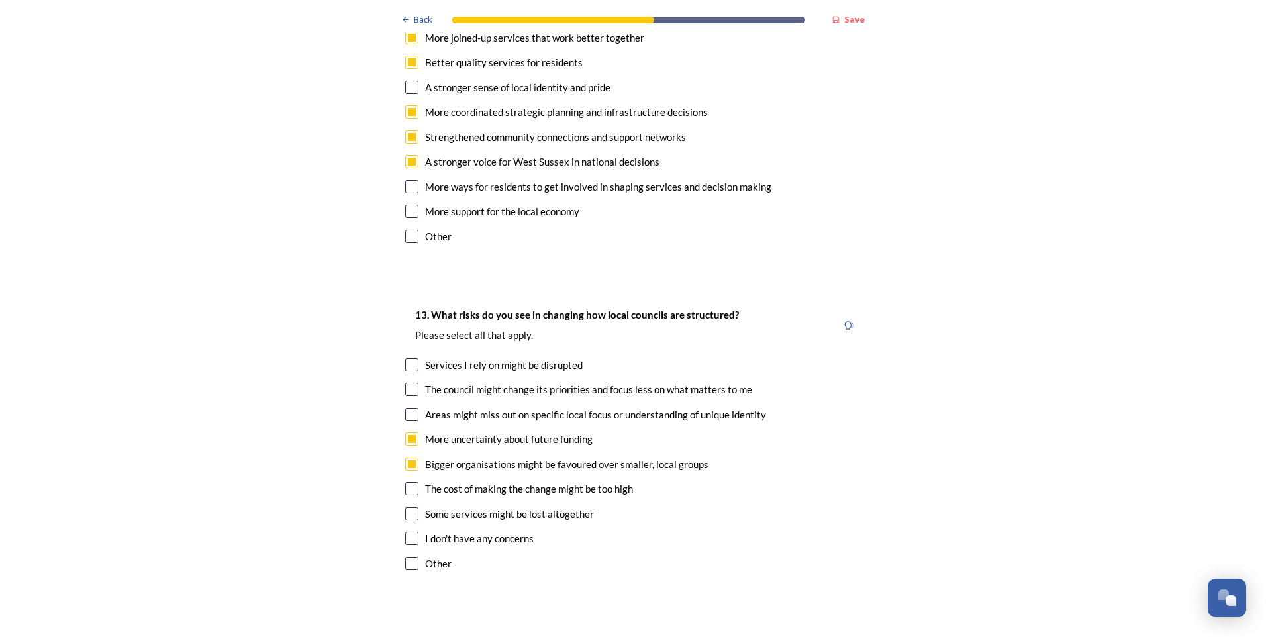
checkbox input "true"
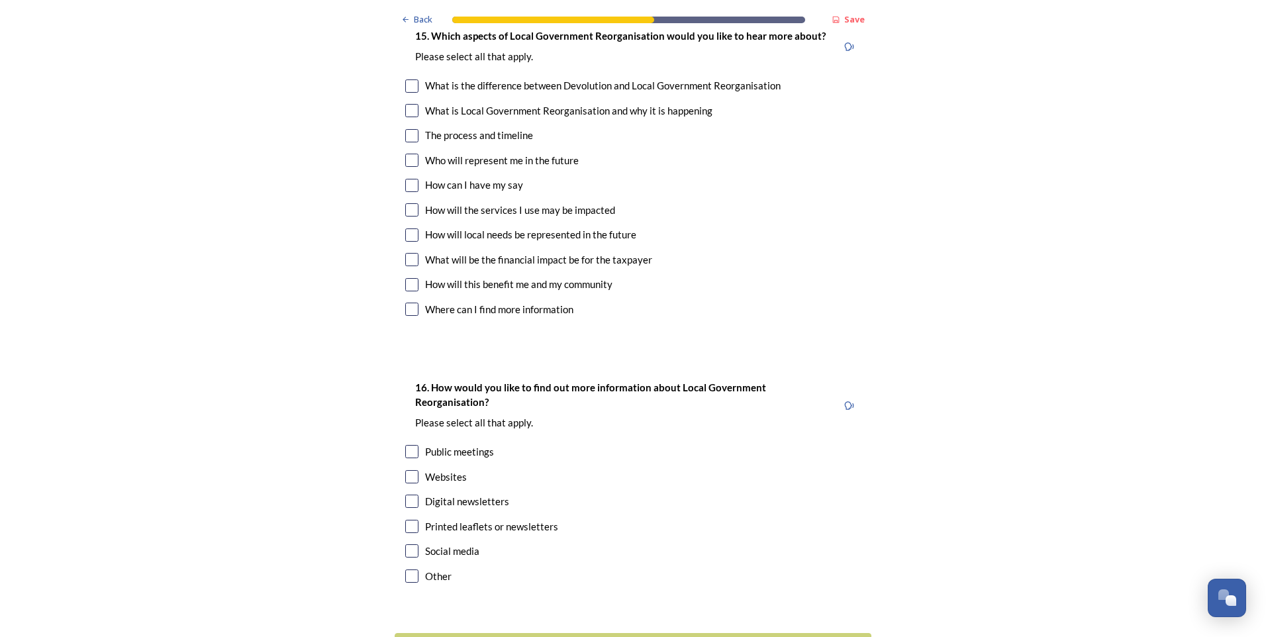
scroll to position [3744, 0]
